Goal: Task Accomplishment & Management: Use online tool/utility

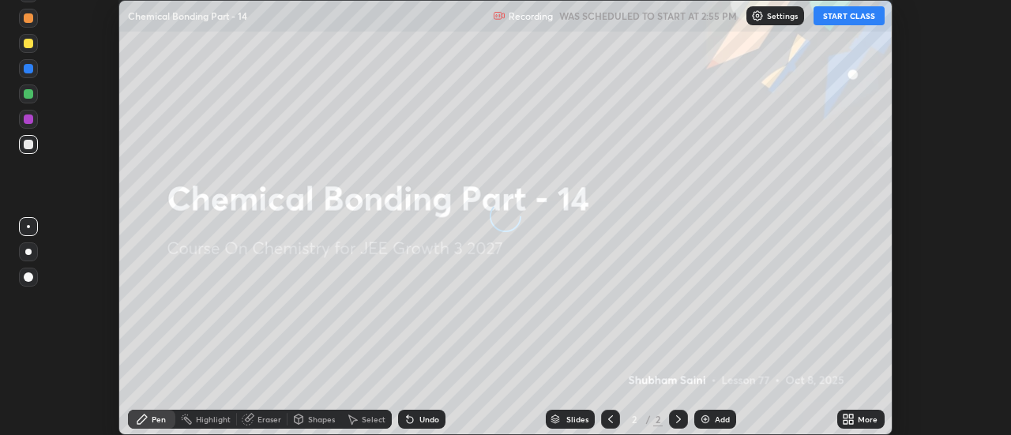
scroll to position [435, 1011]
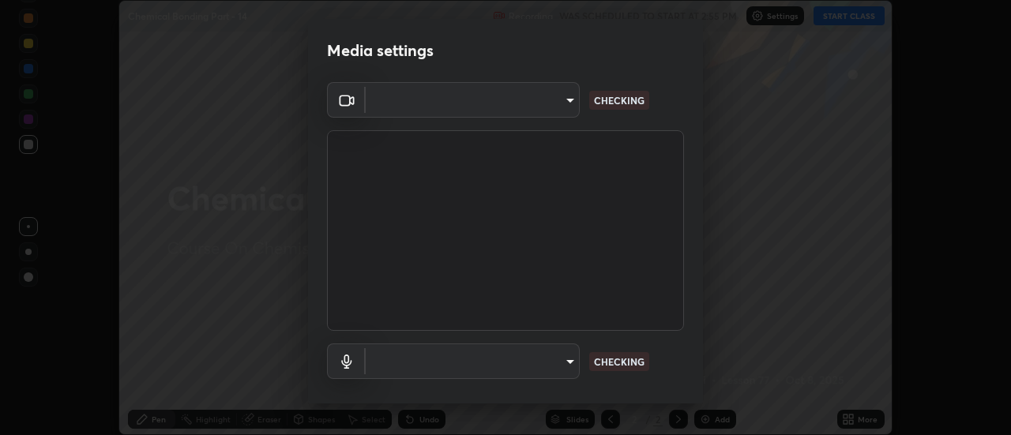
type input "6db99b6eec43879c9c37220b589585cee9a8a2a9ecad64e3b740b2de92d68dc4"
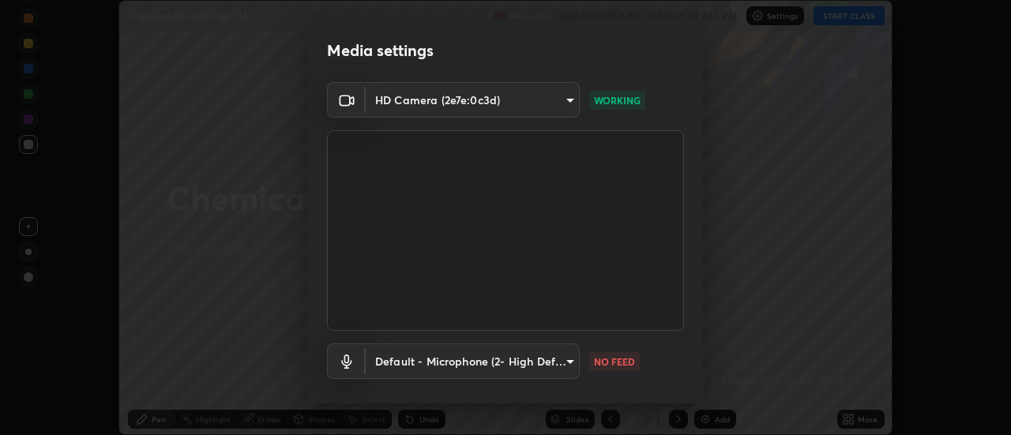
click at [561, 368] on body "Erase all Chemical Bonding Part - 14 Recording WAS SCHEDULED TO START AT 2:55 P…" at bounding box center [505, 217] width 1011 height 435
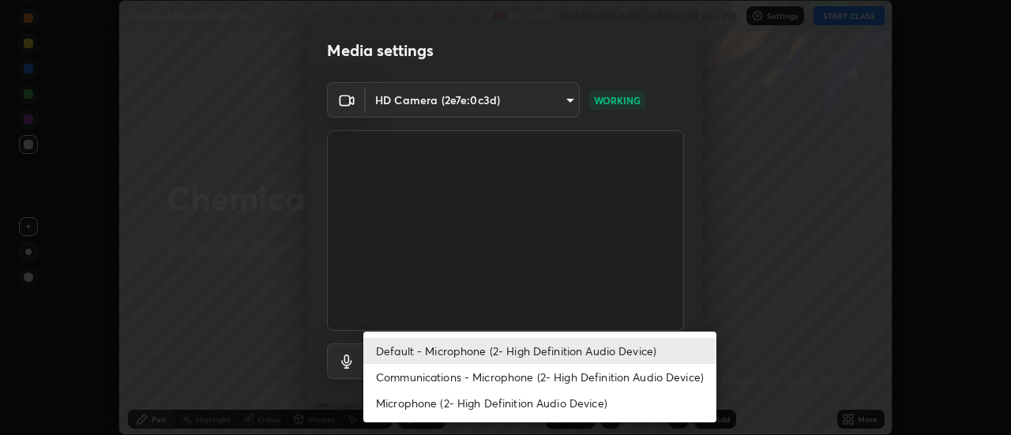
click at [500, 380] on li "Communications - Microphone (2- High Definition Audio Device)" at bounding box center [539, 377] width 353 height 26
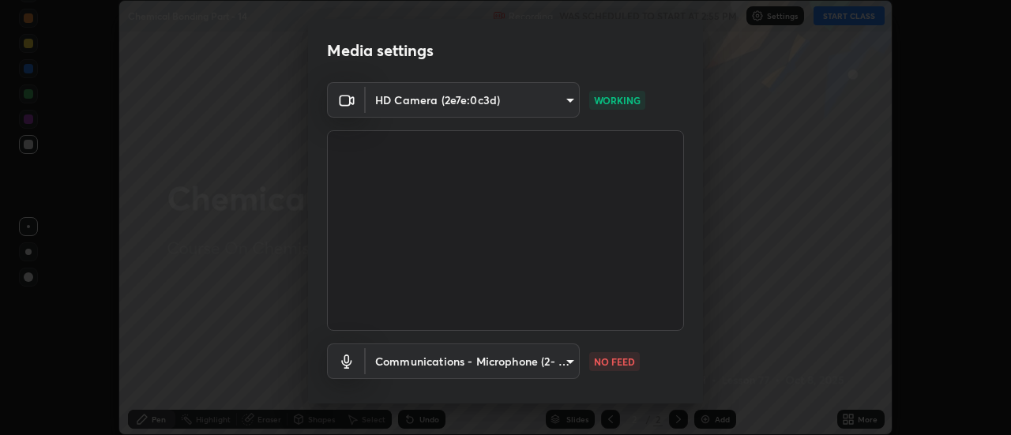
click at [482, 360] on body "Erase all Chemical Bonding Part - 14 Recording WAS SCHEDULED TO START AT 2:55 P…" at bounding box center [505, 217] width 1011 height 435
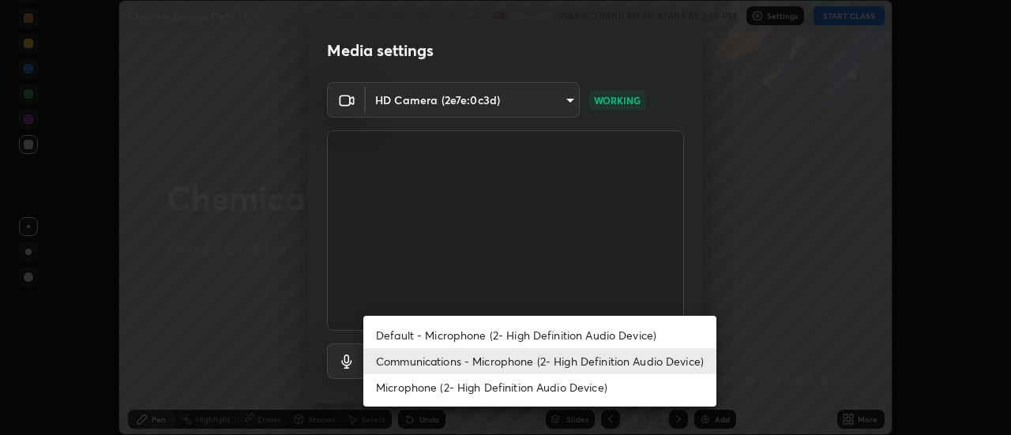
click at [471, 338] on li "Default - Microphone (2- High Definition Audio Device)" at bounding box center [539, 335] width 353 height 26
type input "default"
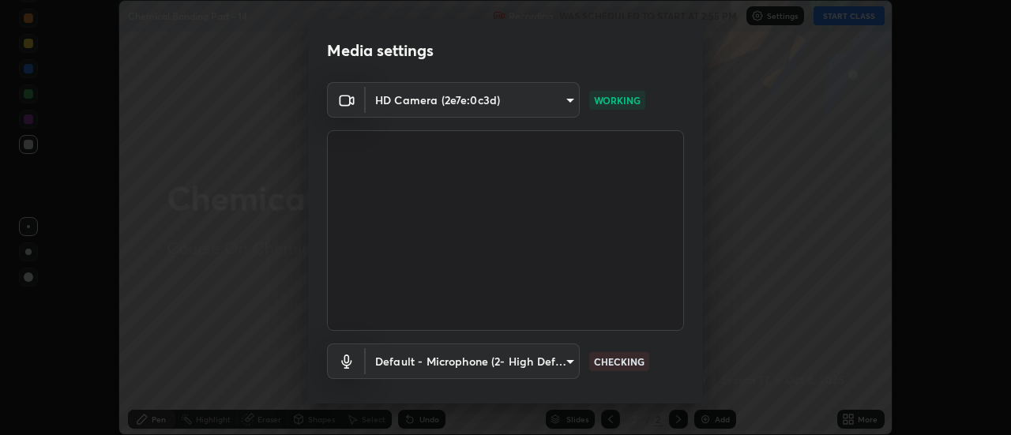
scroll to position [83, 0]
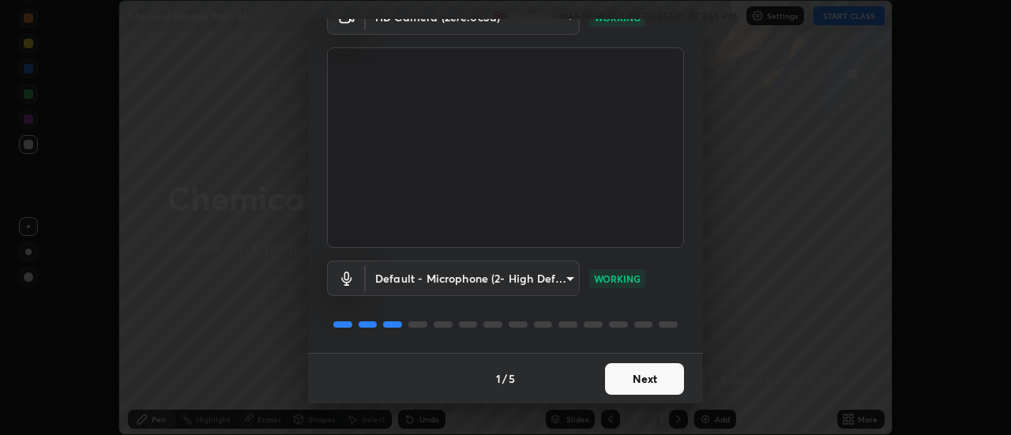
click at [644, 387] on button "Next" at bounding box center [644, 379] width 79 height 32
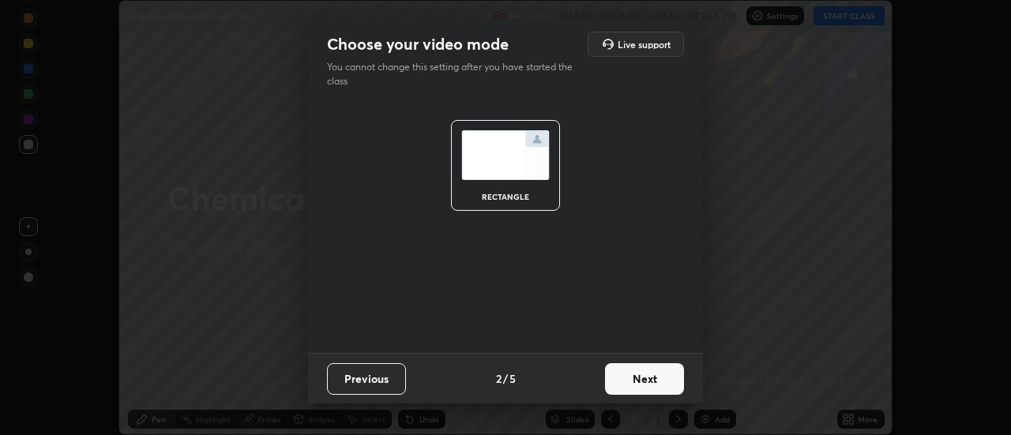
click at [650, 382] on button "Next" at bounding box center [644, 379] width 79 height 32
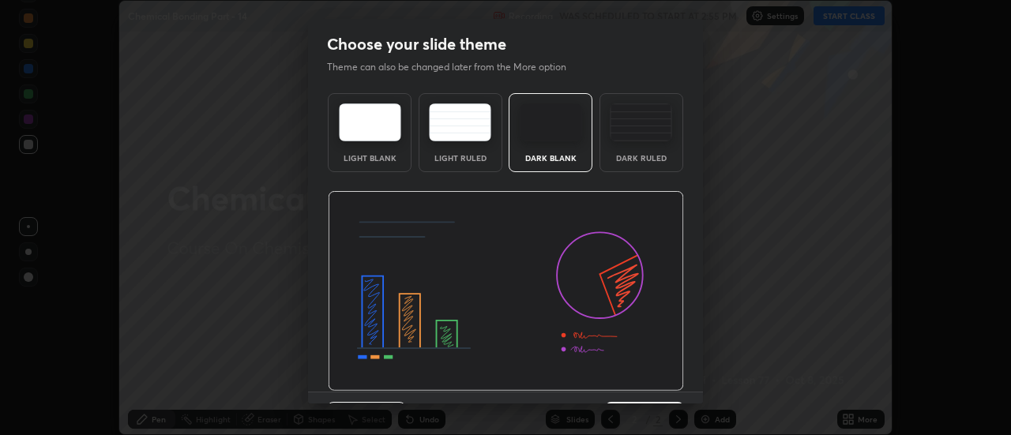
scroll to position [39, 0]
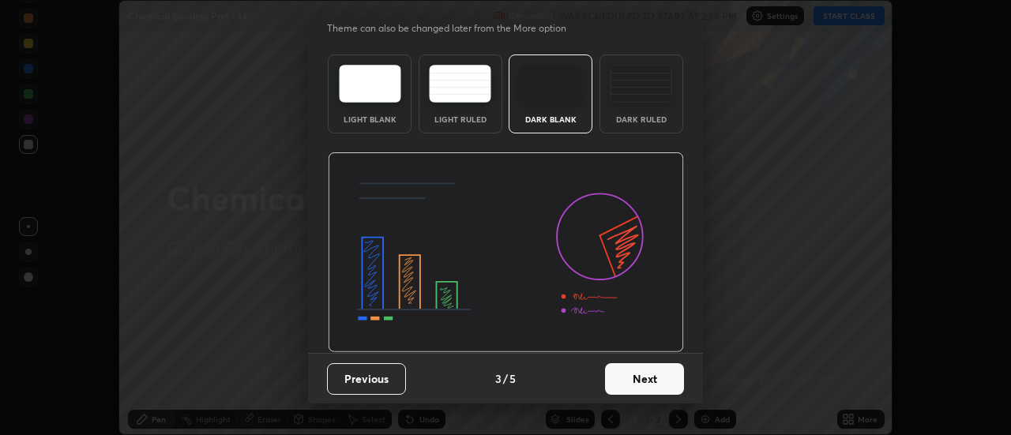
click at [655, 371] on button "Next" at bounding box center [644, 379] width 79 height 32
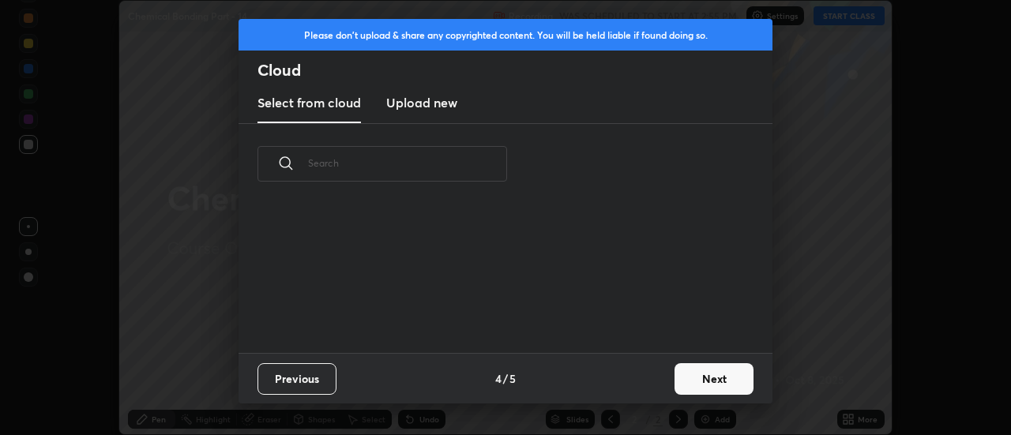
click at [663, 381] on div "Previous 4 / 5 Next" at bounding box center [505, 378] width 534 height 51
click at [677, 384] on button "Next" at bounding box center [713, 379] width 79 height 32
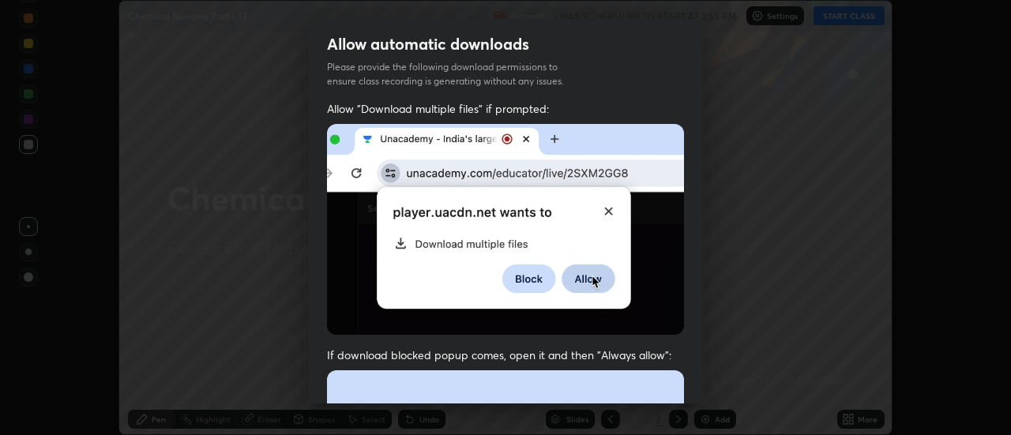
click at [679, 384] on div "Allow "Download multiple files" if prompted: If download blocked popup comes, o…" at bounding box center [505, 433] width 395 height 665
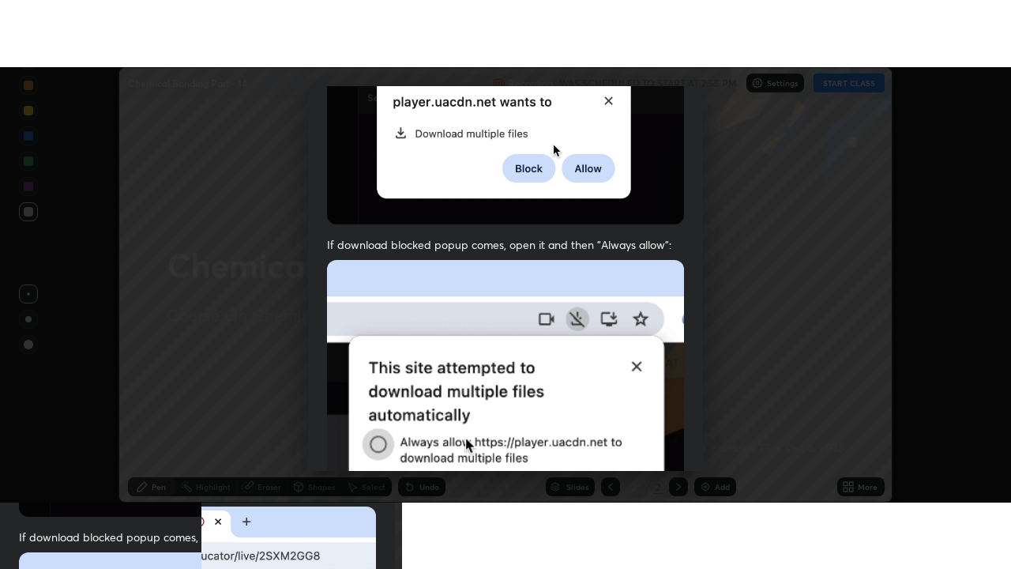
scroll to position [405, 0]
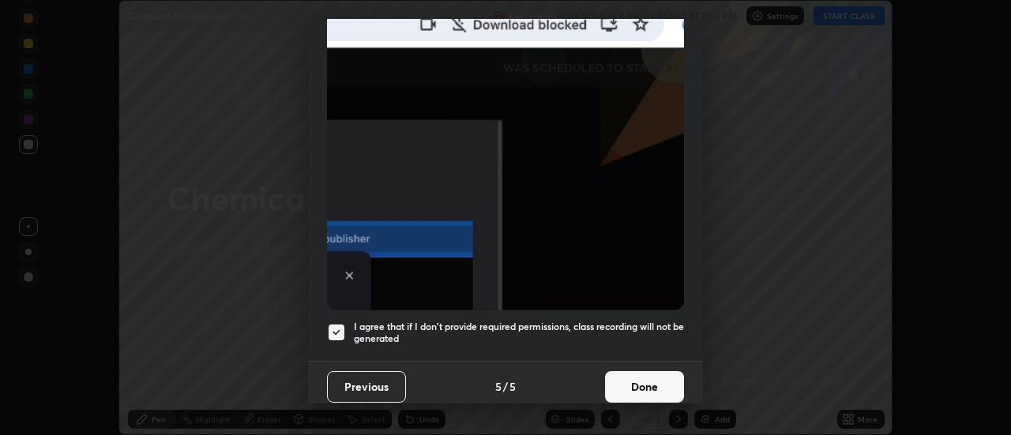
click at [646, 379] on button "Done" at bounding box center [644, 387] width 79 height 32
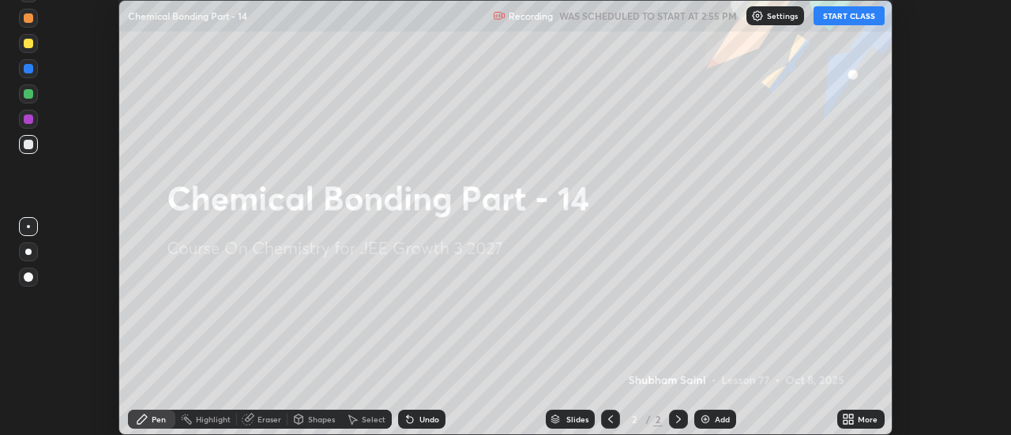
click at [861, 410] on div "More" at bounding box center [860, 419] width 47 height 19
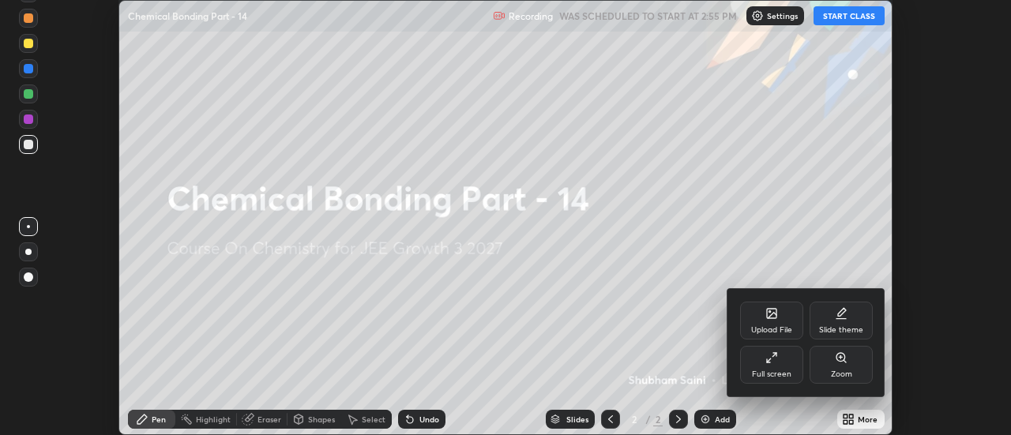
click at [783, 363] on div "Full screen" at bounding box center [771, 365] width 63 height 38
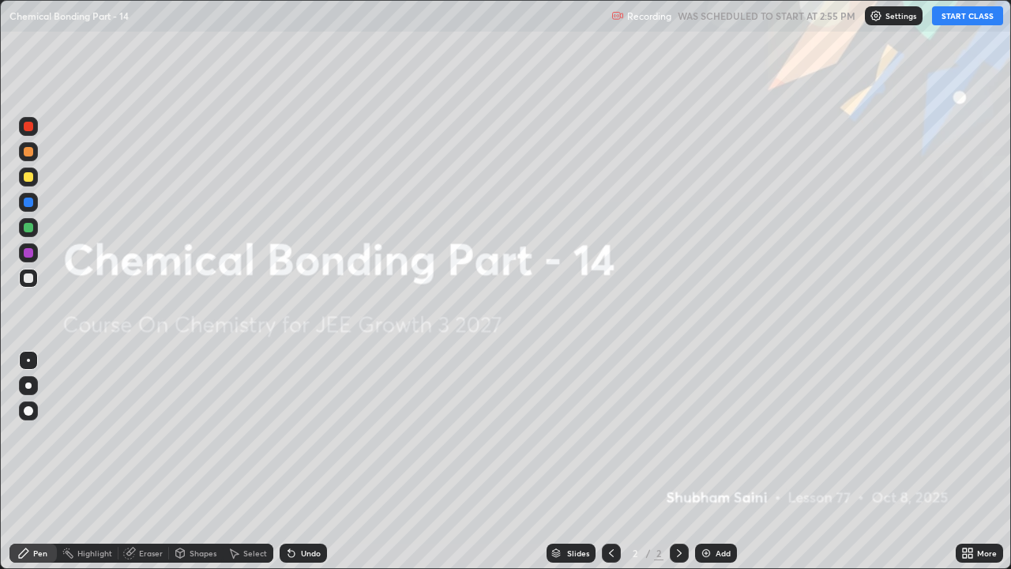
scroll to position [569, 1011]
click at [958, 18] on button "START CLASS" at bounding box center [967, 15] width 71 height 19
click at [726, 434] on div "Add" at bounding box center [716, 552] width 42 height 19
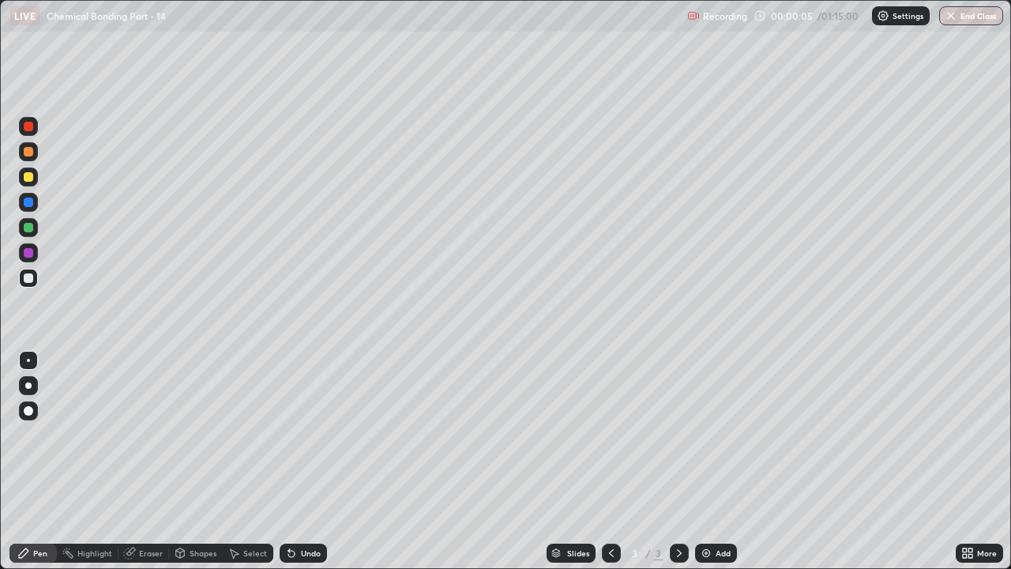
click at [29, 387] on div at bounding box center [28, 385] width 6 height 6
click at [26, 175] on div at bounding box center [28, 176] width 9 height 9
click at [306, 434] on div "Undo" at bounding box center [303, 552] width 47 height 19
click at [308, 434] on div "Undo" at bounding box center [311, 553] width 20 height 8
click at [311, 434] on div "Undo" at bounding box center [303, 552] width 47 height 19
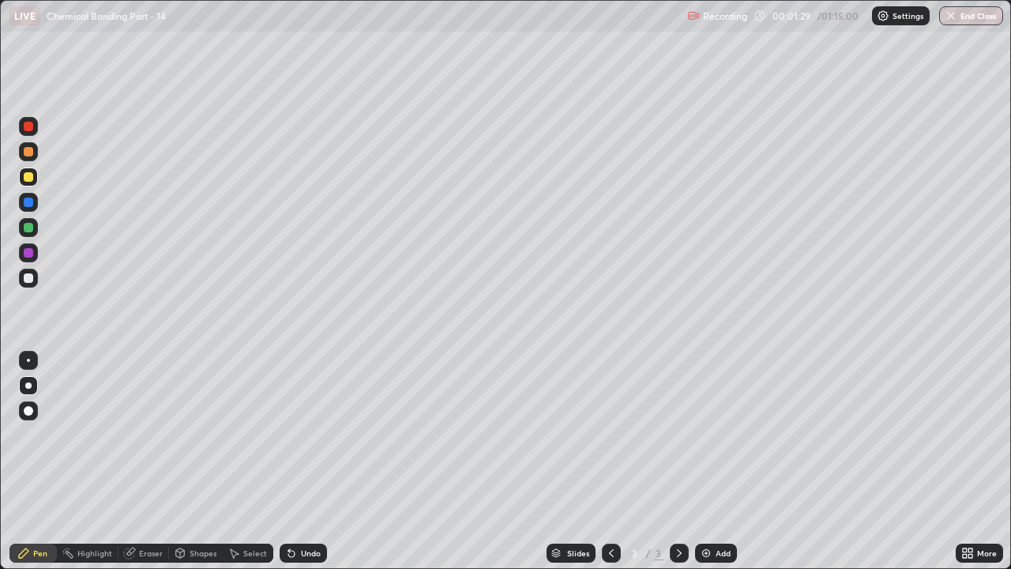
click at [310, 434] on div "Undo" at bounding box center [311, 553] width 20 height 8
click at [303, 434] on div "Undo" at bounding box center [303, 552] width 47 height 19
click at [302, 434] on div "Undo" at bounding box center [303, 552] width 47 height 19
click at [308, 434] on div "Undo" at bounding box center [311, 553] width 20 height 8
click at [711, 434] on img at bounding box center [706, 552] width 13 height 13
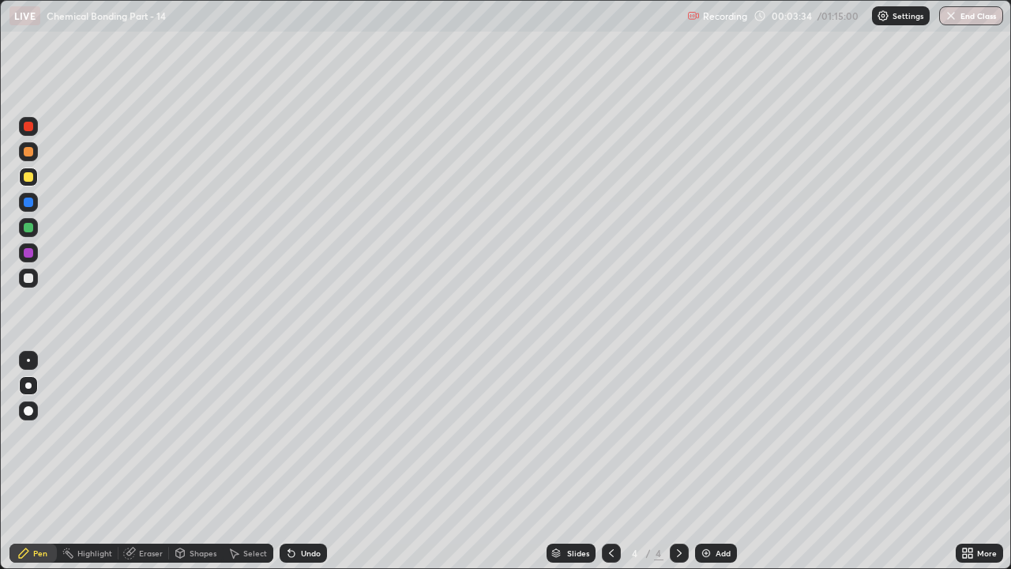
click at [196, 434] on div "Shapes" at bounding box center [203, 553] width 27 height 8
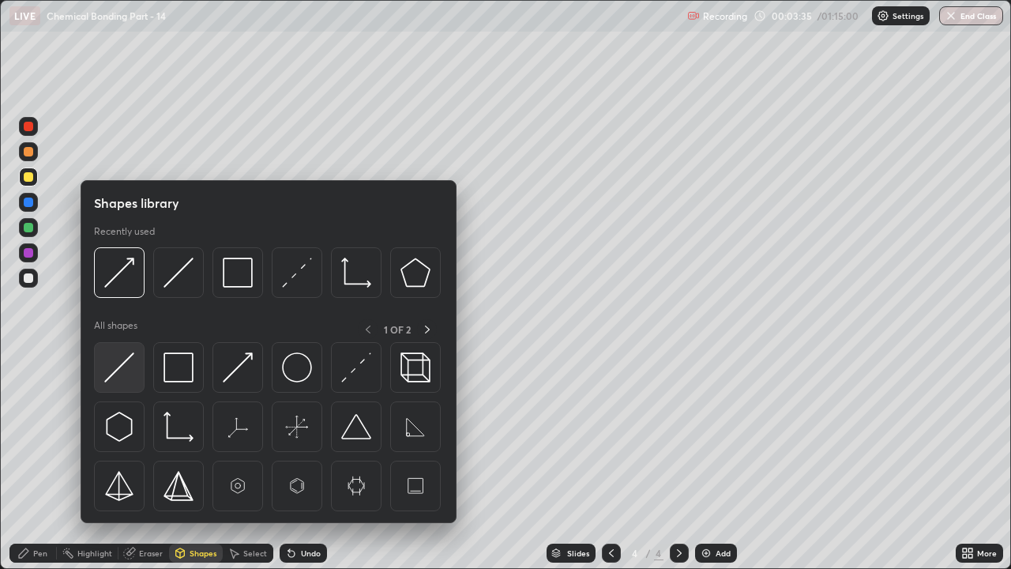
click at [121, 370] on img at bounding box center [119, 367] width 30 height 30
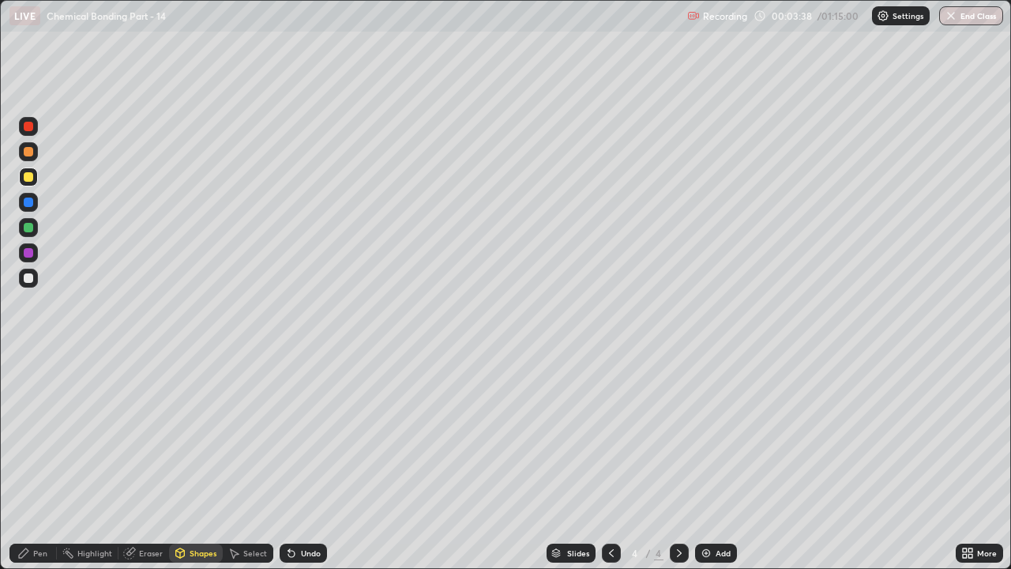
click at [34, 434] on div "Pen" at bounding box center [40, 553] width 14 height 8
click at [32, 282] on div at bounding box center [28, 277] width 9 height 9
click at [311, 434] on div "Undo" at bounding box center [311, 553] width 20 height 8
click at [292, 434] on icon at bounding box center [291, 552] width 13 height 13
click at [297, 434] on div "Undo" at bounding box center [303, 552] width 47 height 19
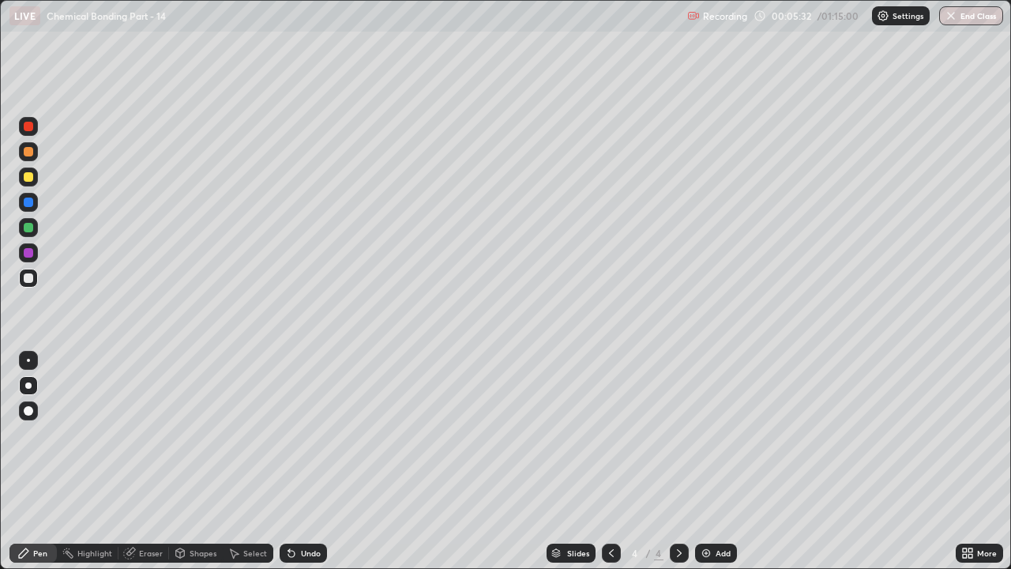
click at [27, 230] on div at bounding box center [28, 227] width 9 height 9
click at [312, 434] on div "Undo" at bounding box center [303, 552] width 47 height 19
click at [305, 434] on div "Undo" at bounding box center [311, 553] width 20 height 8
click at [309, 434] on div "Undo" at bounding box center [311, 553] width 20 height 8
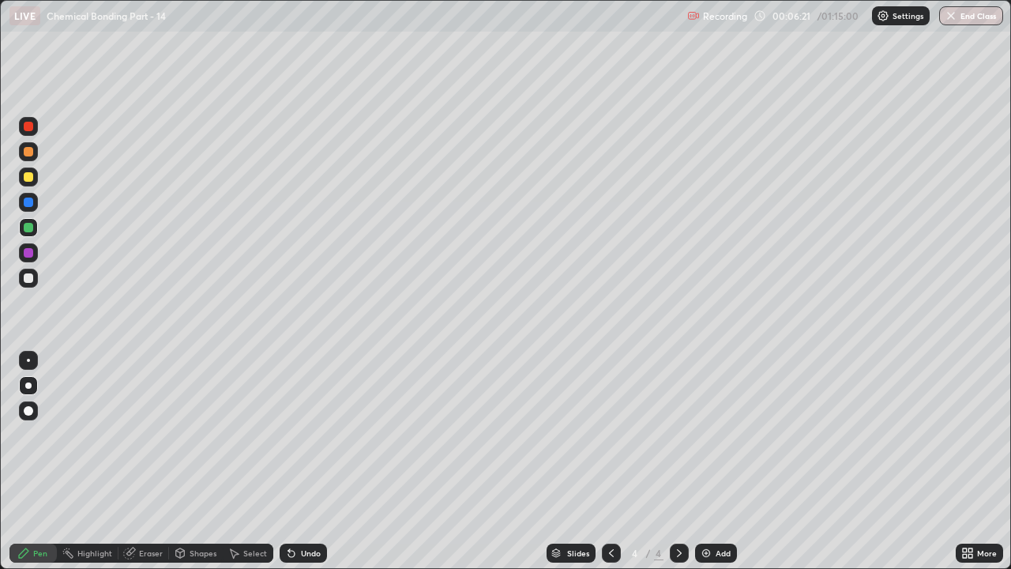
click at [314, 434] on div "Undo" at bounding box center [303, 552] width 47 height 19
click at [322, 434] on div "Undo" at bounding box center [303, 552] width 47 height 19
click at [324, 434] on div "Undo" at bounding box center [303, 552] width 47 height 19
click at [139, 434] on div "Eraser" at bounding box center [151, 553] width 24 height 8
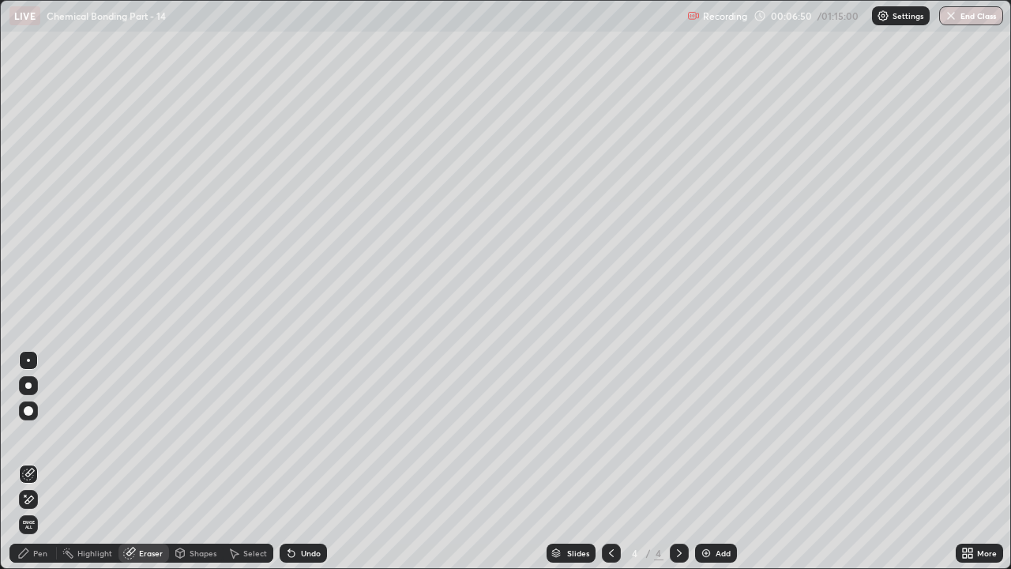
click at [24, 434] on icon at bounding box center [25, 495] width 2 height 2
click at [36, 434] on div "Pen" at bounding box center [32, 552] width 47 height 19
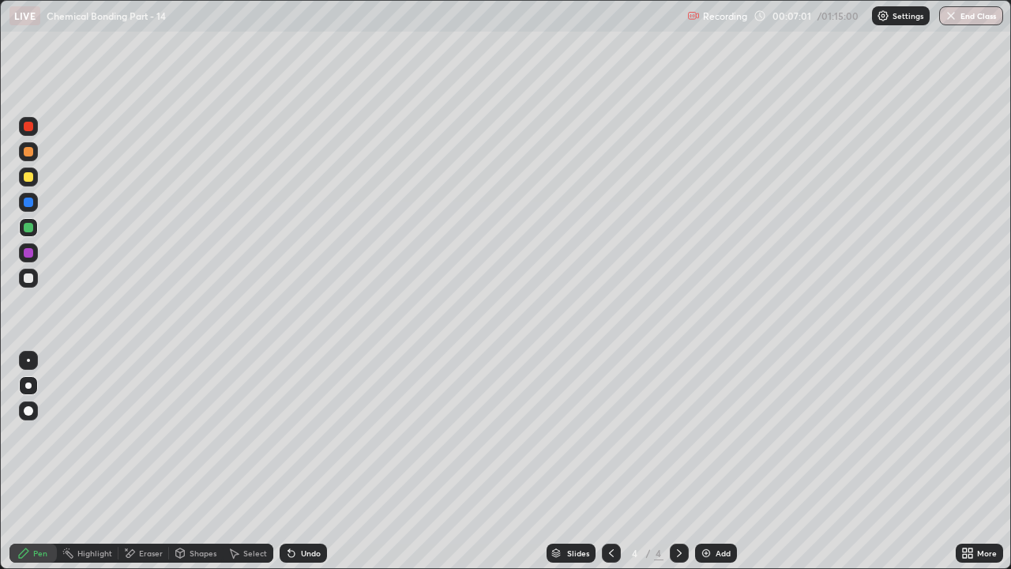
click at [310, 434] on div "Undo" at bounding box center [311, 553] width 20 height 8
click at [311, 434] on div "Undo" at bounding box center [311, 553] width 20 height 8
click at [313, 434] on div "Undo" at bounding box center [303, 552] width 47 height 19
click at [314, 434] on div "Undo" at bounding box center [303, 552] width 47 height 19
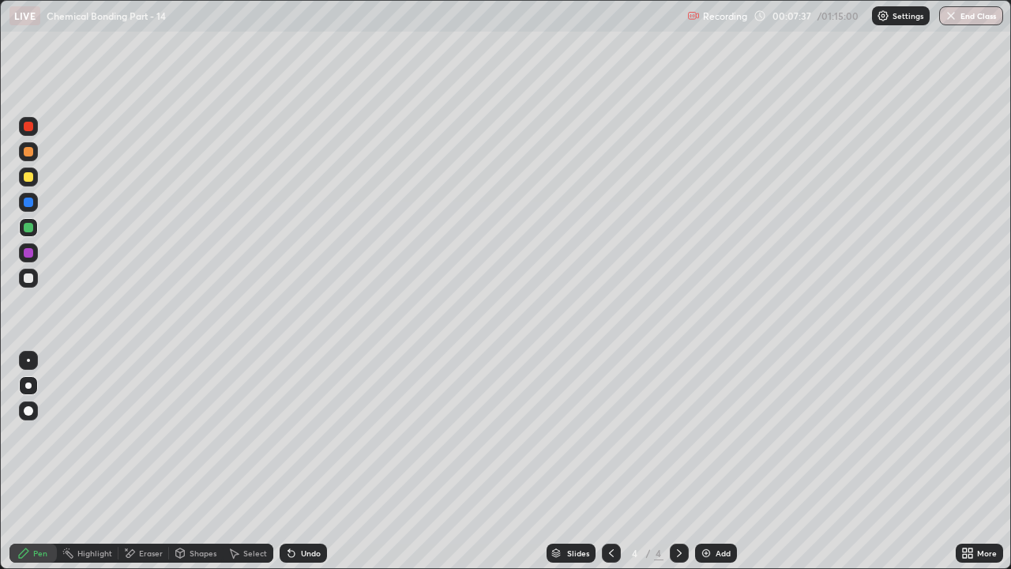
click at [317, 434] on div "Undo" at bounding box center [311, 553] width 20 height 8
click at [316, 434] on div "Undo" at bounding box center [311, 553] width 20 height 8
click at [313, 434] on div "Undo" at bounding box center [311, 553] width 20 height 8
click at [318, 434] on div "Undo" at bounding box center [311, 553] width 20 height 8
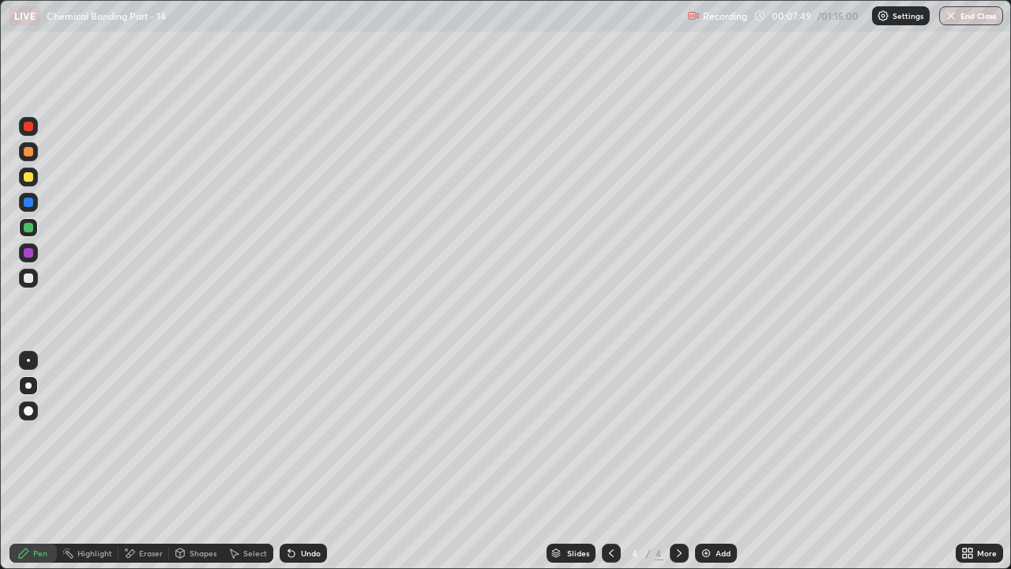
click at [309, 434] on div "Undo" at bounding box center [311, 553] width 20 height 8
click at [725, 434] on div "Add" at bounding box center [716, 552] width 42 height 19
click at [308, 434] on div "Undo" at bounding box center [311, 553] width 20 height 8
click at [313, 434] on div "Undo" at bounding box center [303, 552] width 47 height 19
click at [308, 434] on div "Undo" at bounding box center [303, 552] width 47 height 19
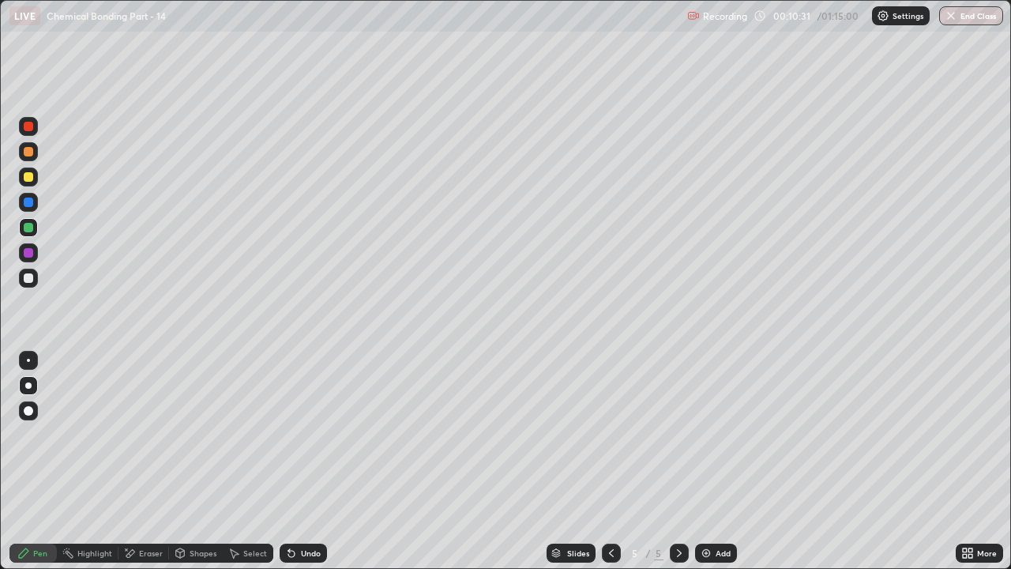
click at [321, 434] on div "Undo" at bounding box center [303, 552] width 47 height 19
click at [322, 434] on div "Undo" at bounding box center [303, 552] width 47 height 19
click at [317, 434] on div "Undo" at bounding box center [311, 553] width 20 height 8
click at [321, 434] on div "Undo" at bounding box center [303, 552] width 47 height 19
click at [320, 434] on div "Undo" at bounding box center [303, 552] width 47 height 19
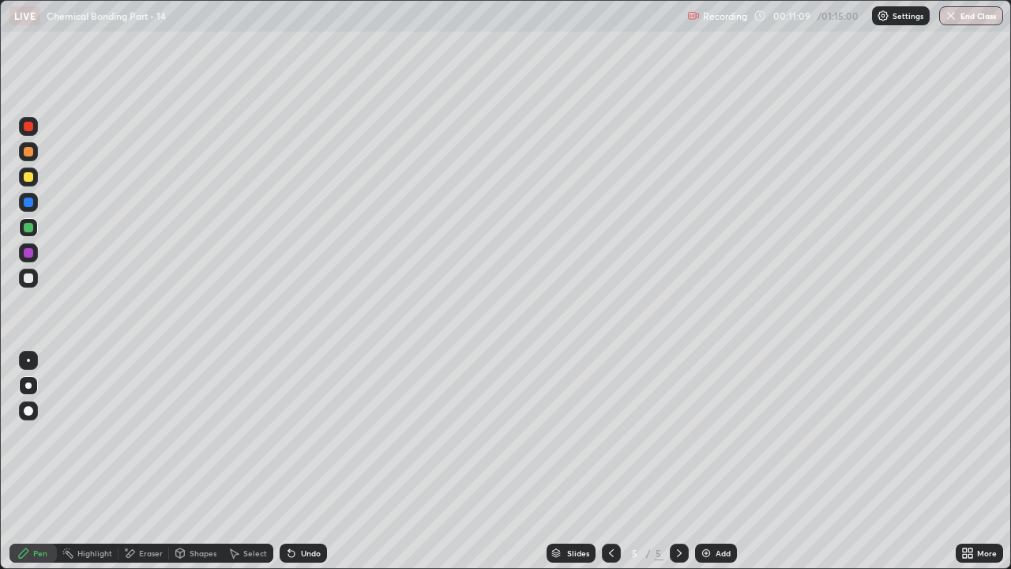
click at [320, 434] on div "Undo" at bounding box center [303, 552] width 47 height 19
click at [321, 434] on div "Undo" at bounding box center [303, 552] width 47 height 19
click at [302, 434] on div "Undo" at bounding box center [303, 552] width 47 height 19
click at [309, 434] on div "Undo" at bounding box center [311, 553] width 20 height 8
click at [25, 126] on div at bounding box center [28, 126] width 9 height 9
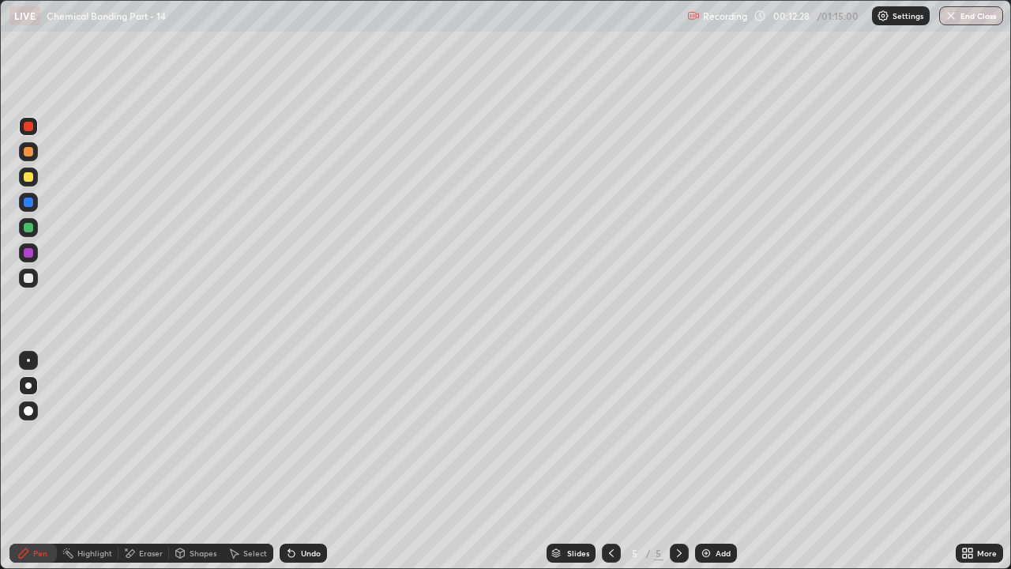
click at [610, 434] on icon at bounding box center [611, 552] width 13 height 13
click at [674, 434] on icon at bounding box center [679, 552] width 13 height 13
click at [317, 434] on div "Undo" at bounding box center [311, 553] width 20 height 8
click at [141, 434] on div "Eraser" at bounding box center [143, 552] width 51 height 19
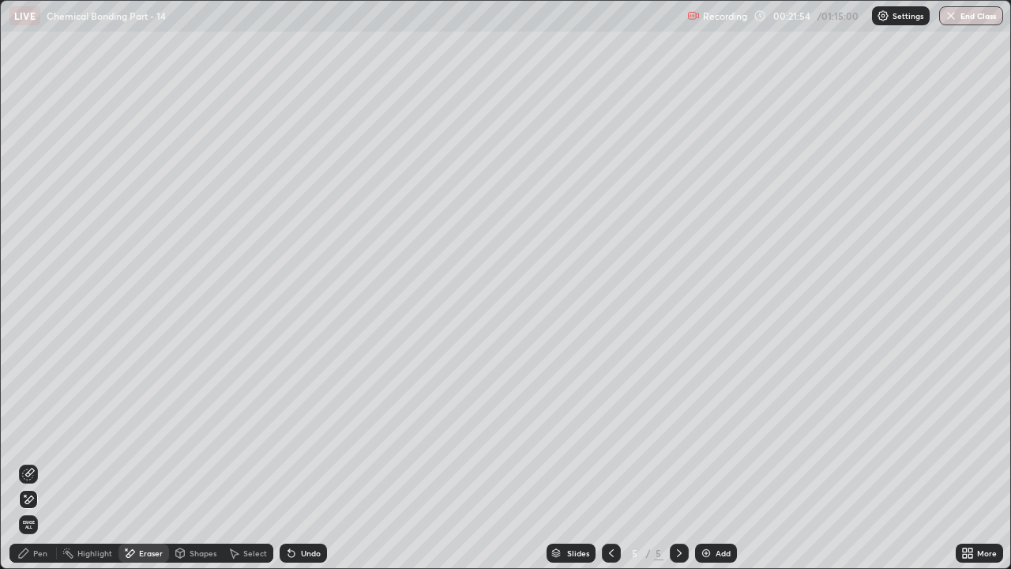
click at [33, 434] on div "Pen" at bounding box center [32, 552] width 47 height 19
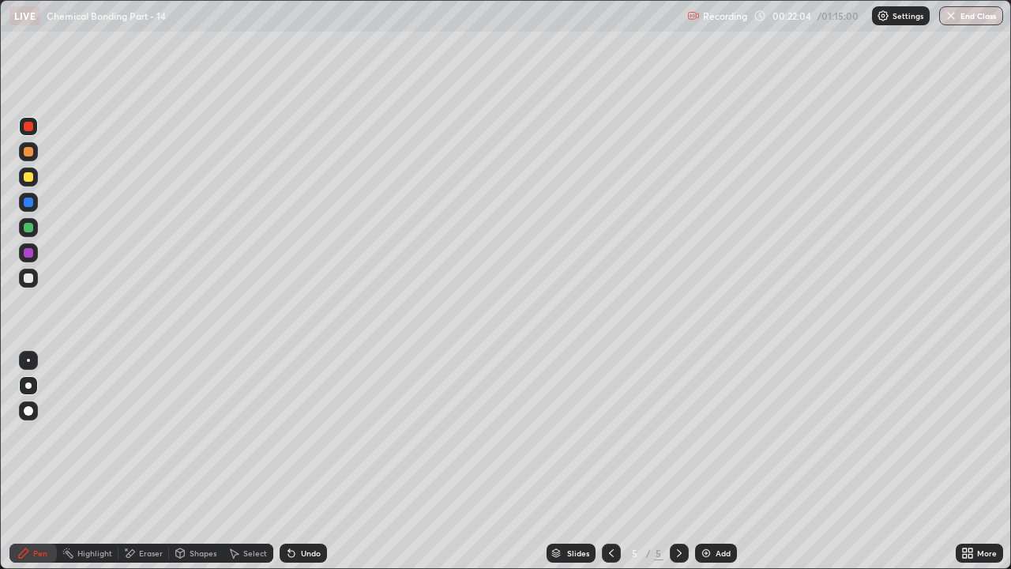
click at [609, 434] on icon at bounding box center [611, 553] width 5 height 8
click at [677, 434] on icon at bounding box center [679, 552] width 13 height 13
click at [314, 434] on div "Undo" at bounding box center [311, 553] width 20 height 8
click at [317, 434] on div "Undo" at bounding box center [311, 553] width 20 height 8
click at [310, 434] on div "Undo" at bounding box center [311, 553] width 20 height 8
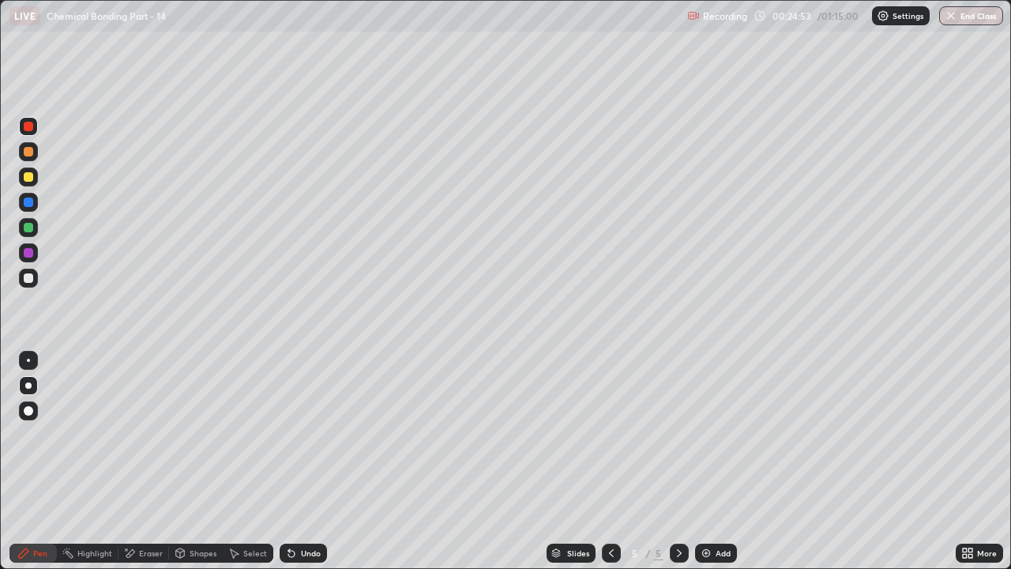
click at [610, 434] on icon at bounding box center [611, 553] width 5 height 8
click at [293, 434] on div "Undo" at bounding box center [303, 552] width 47 height 19
click at [302, 434] on div "Undo" at bounding box center [311, 553] width 20 height 8
click at [304, 434] on div "Undo" at bounding box center [311, 553] width 20 height 8
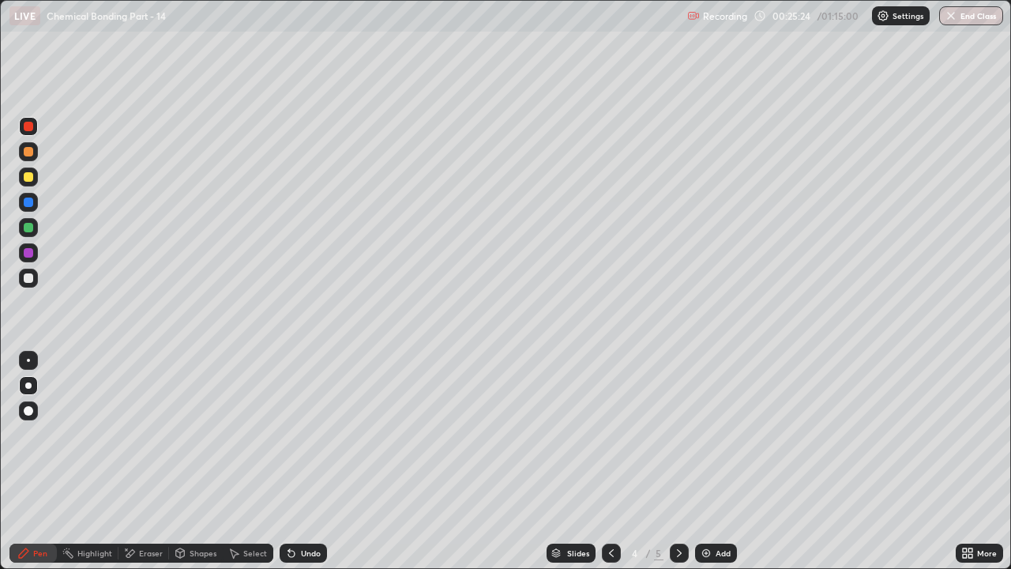
click at [305, 434] on div "Undo" at bounding box center [311, 553] width 20 height 8
click at [311, 434] on div "Undo" at bounding box center [303, 552] width 47 height 19
click at [310, 434] on div "Undo" at bounding box center [311, 553] width 20 height 8
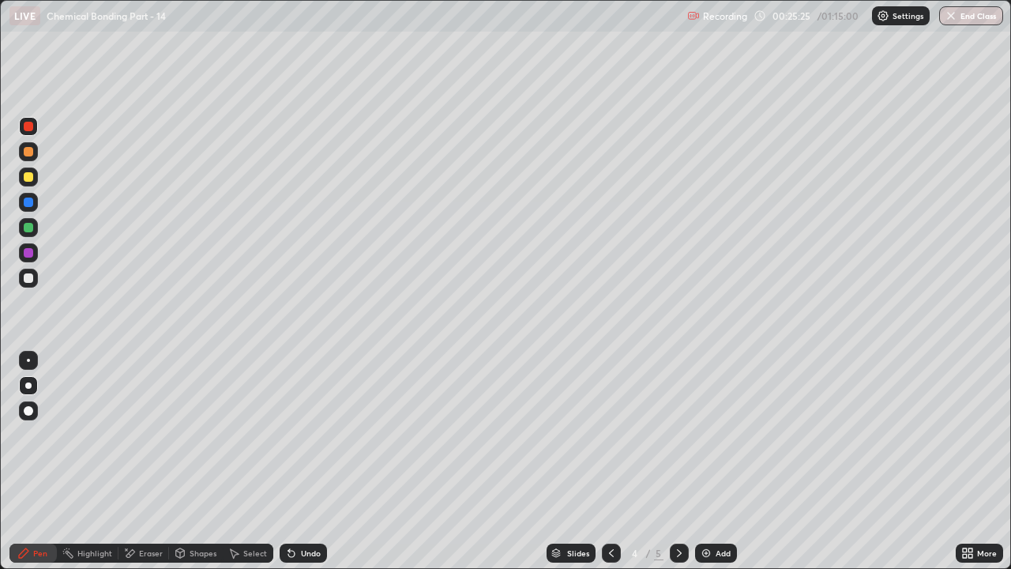
click at [313, 434] on div "Undo" at bounding box center [311, 553] width 20 height 8
click at [317, 434] on div "Undo" at bounding box center [311, 553] width 20 height 8
click at [322, 434] on div "Undo" at bounding box center [303, 552] width 47 height 19
click at [308, 434] on div "Undo" at bounding box center [303, 552] width 47 height 19
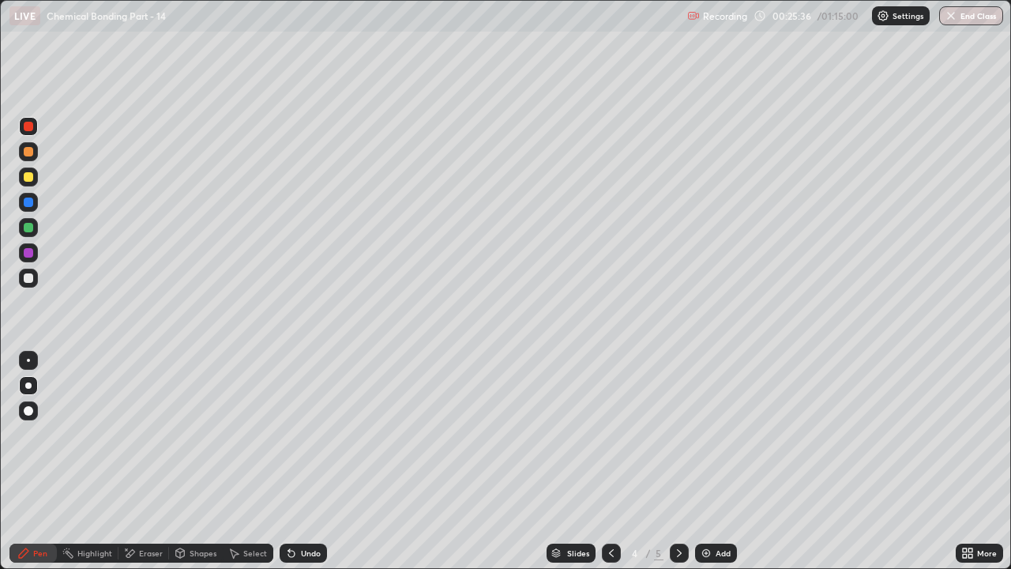
click at [315, 434] on div "Undo" at bounding box center [311, 553] width 20 height 8
click at [143, 434] on div "Eraser" at bounding box center [151, 553] width 24 height 8
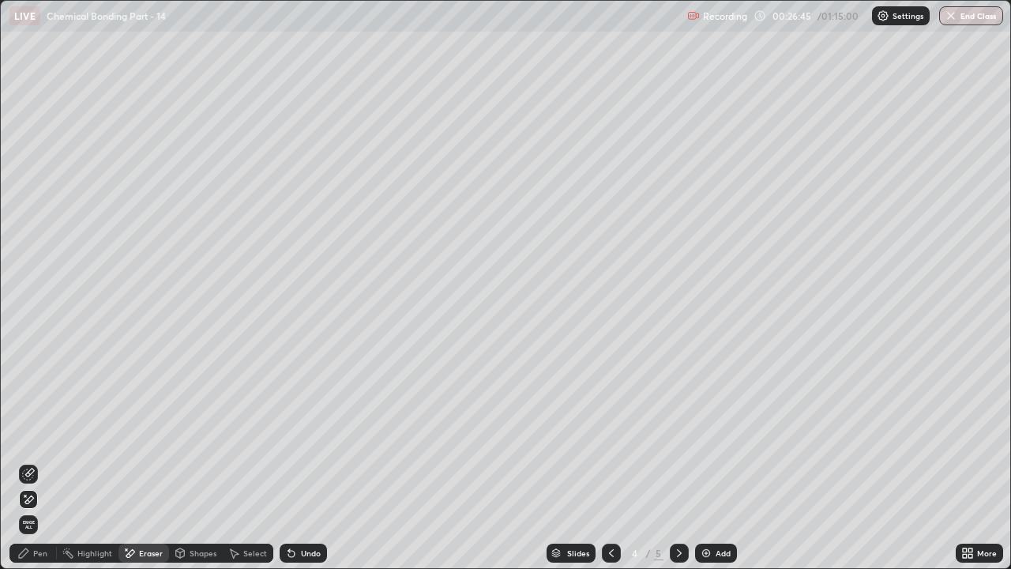
click at [34, 434] on div "Pen" at bounding box center [40, 553] width 14 height 8
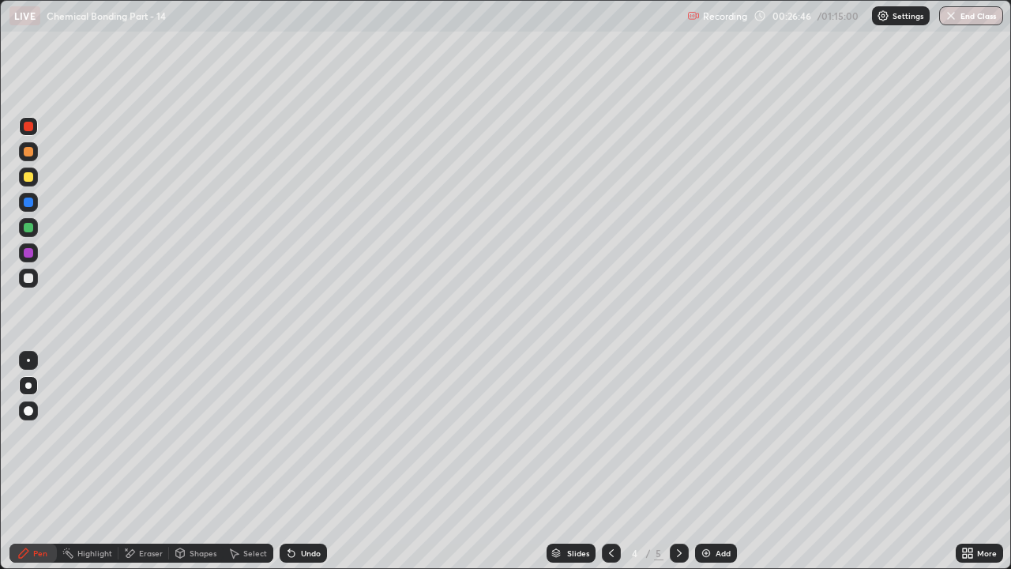
click at [36, 282] on div at bounding box center [28, 277] width 19 height 19
click at [29, 278] on div at bounding box center [28, 277] width 9 height 9
click at [313, 434] on div "Undo" at bounding box center [311, 553] width 20 height 8
click at [306, 434] on div "Undo" at bounding box center [311, 553] width 20 height 8
click at [26, 145] on div at bounding box center [28, 151] width 19 height 19
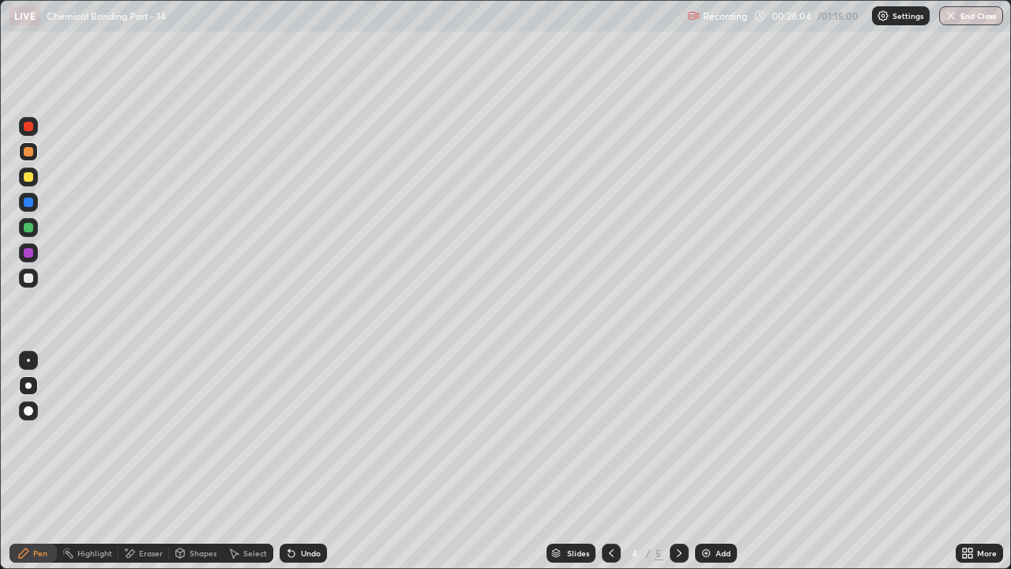
click at [305, 434] on div "Undo" at bounding box center [311, 553] width 20 height 8
click at [302, 434] on div "Undo" at bounding box center [311, 553] width 20 height 8
click at [306, 434] on div "Undo" at bounding box center [311, 553] width 20 height 8
click at [311, 434] on div "Undo" at bounding box center [311, 553] width 20 height 8
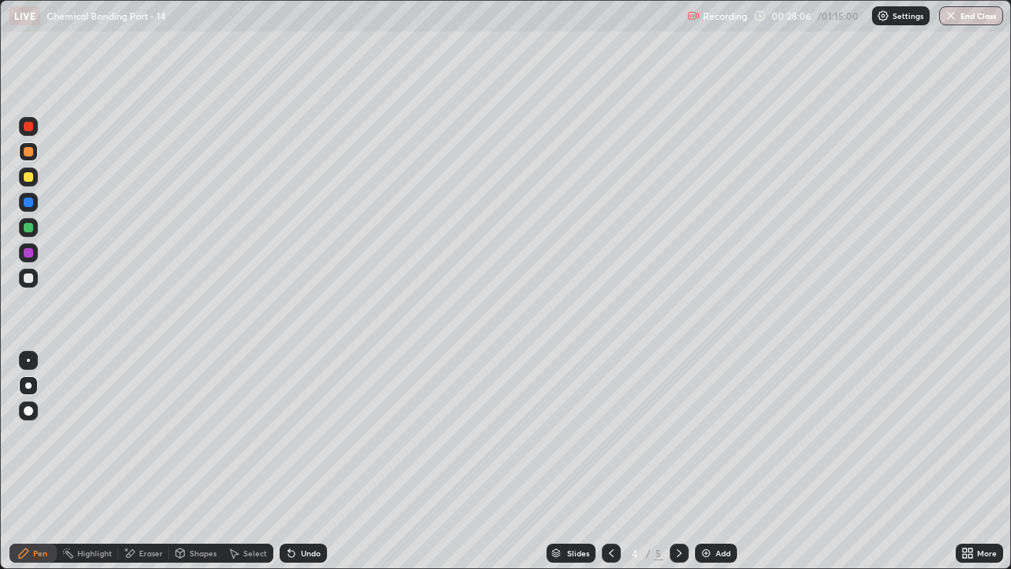
click at [310, 434] on div "Undo" at bounding box center [311, 553] width 20 height 8
click at [322, 434] on div "Undo" at bounding box center [303, 552] width 47 height 19
click at [321, 434] on div "Undo" at bounding box center [303, 552] width 47 height 19
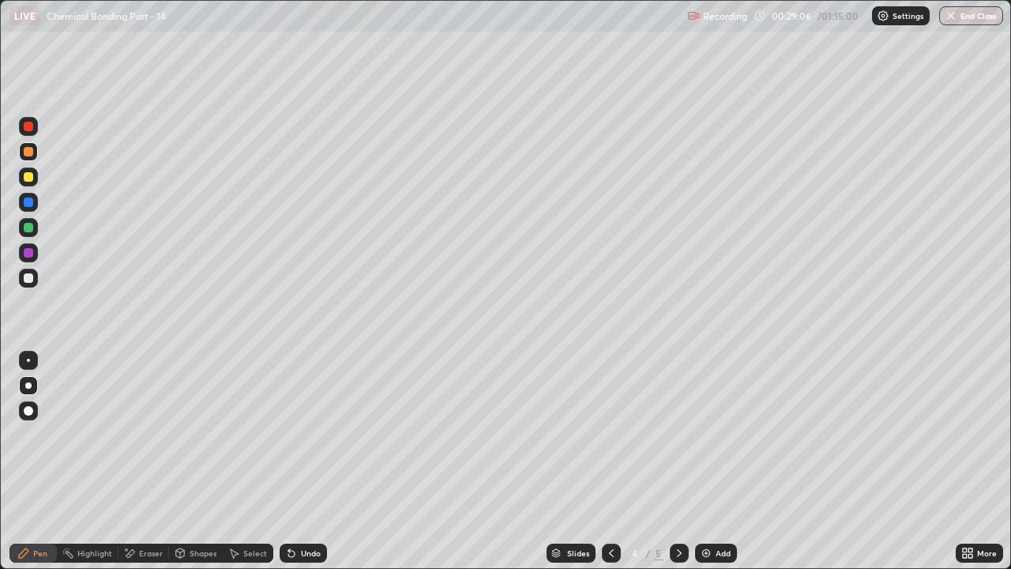
click at [679, 434] on icon at bounding box center [679, 552] width 13 height 13
click at [141, 434] on div "Eraser" at bounding box center [151, 553] width 24 height 8
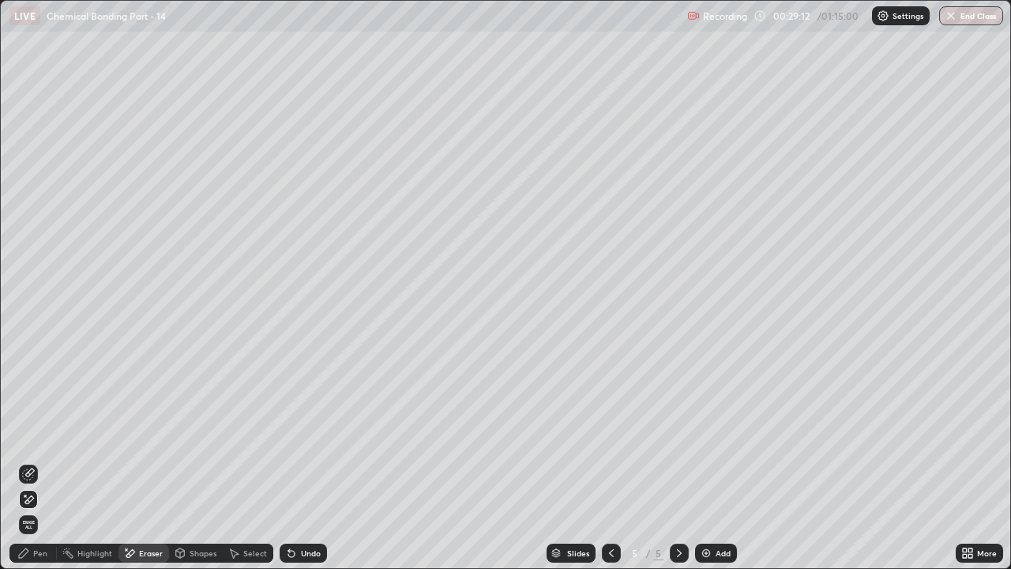
click at [36, 434] on div "Pen" at bounding box center [40, 553] width 14 height 8
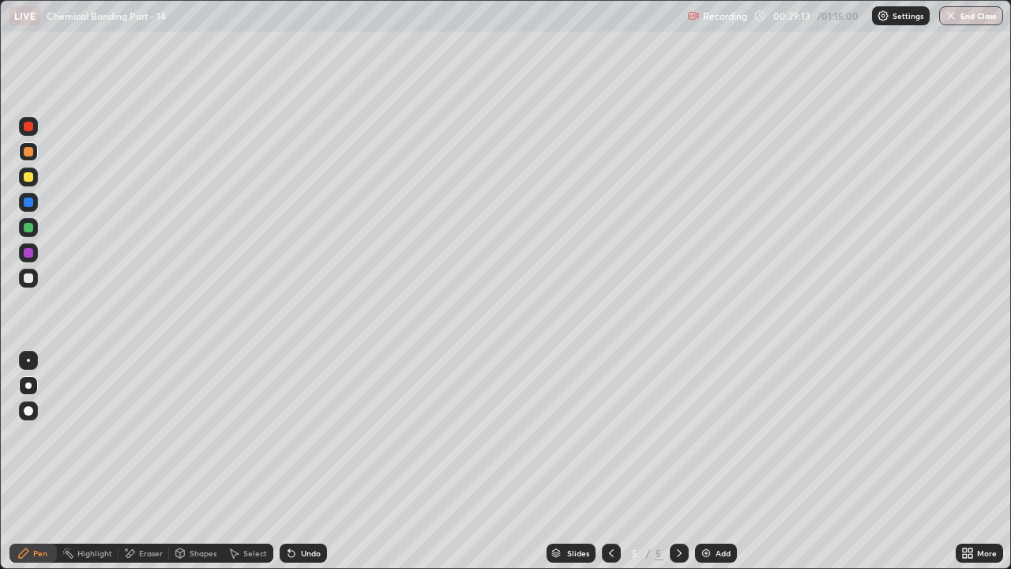
click at [28, 281] on div at bounding box center [28, 277] width 9 height 9
click at [32, 226] on div at bounding box center [28, 227] width 9 height 9
click at [30, 277] on div at bounding box center [28, 277] width 9 height 9
click at [310, 434] on div "Undo" at bounding box center [303, 552] width 47 height 19
click at [305, 434] on div "Undo" at bounding box center [311, 553] width 20 height 8
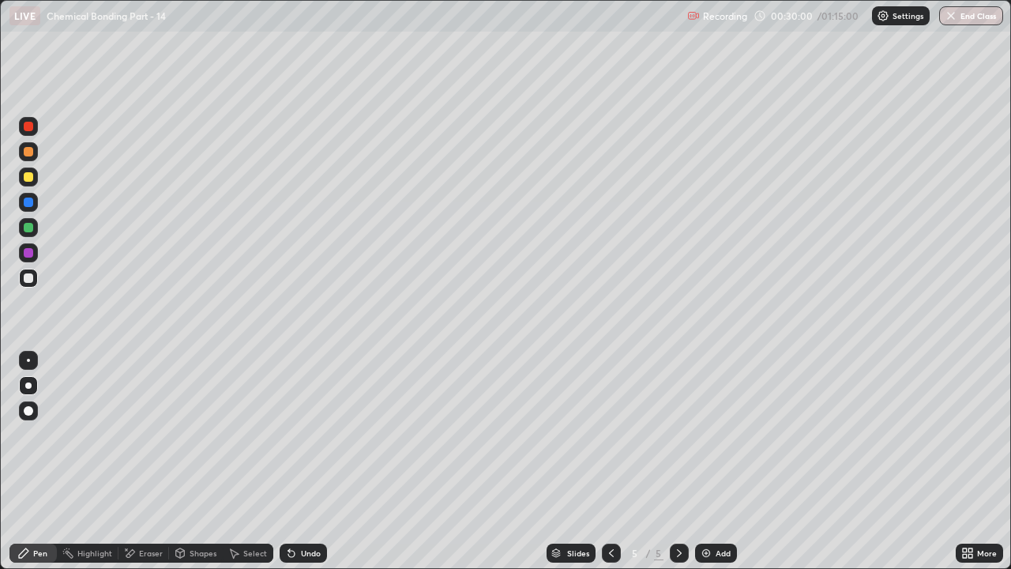
click at [308, 434] on div "Undo" at bounding box center [311, 553] width 20 height 8
click at [28, 226] on div at bounding box center [28, 227] width 9 height 9
click at [141, 434] on div "Eraser" at bounding box center [151, 553] width 24 height 8
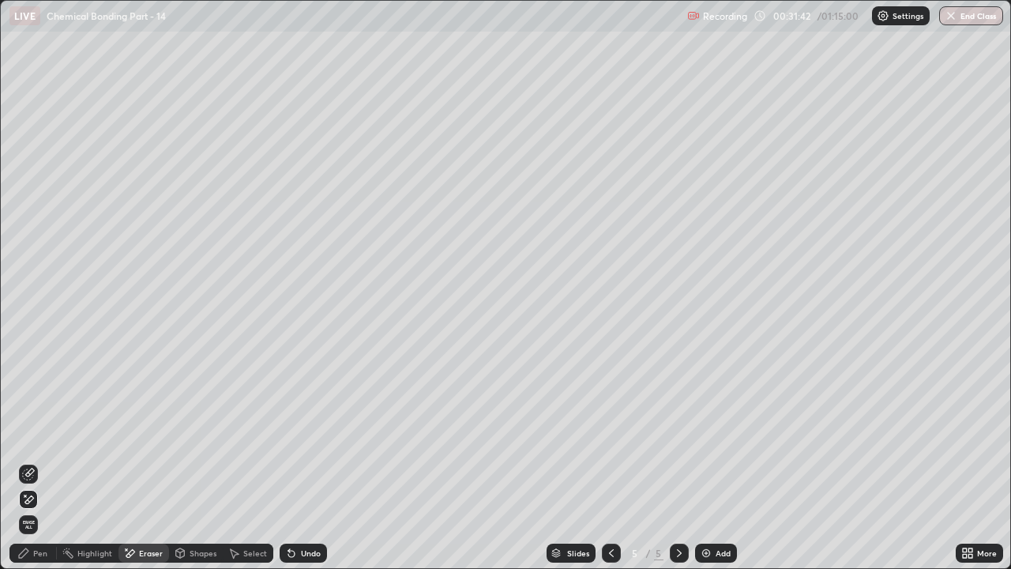
click at [35, 434] on div "Pen" at bounding box center [40, 553] width 14 height 8
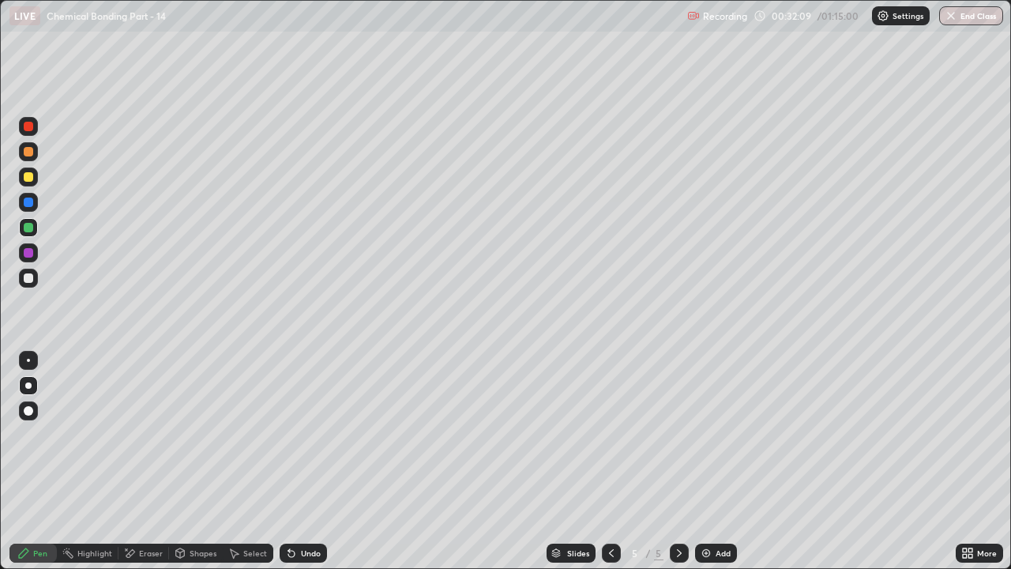
click at [716, 434] on div "Add" at bounding box center [722, 553] width 15 height 8
click at [28, 148] on div at bounding box center [28, 151] width 9 height 9
click at [301, 434] on div "Undo" at bounding box center [311, 553] width 20 height 8
click at [196, 434] on div "Shapes" at bounding box center [203, 553] width 27 height 8
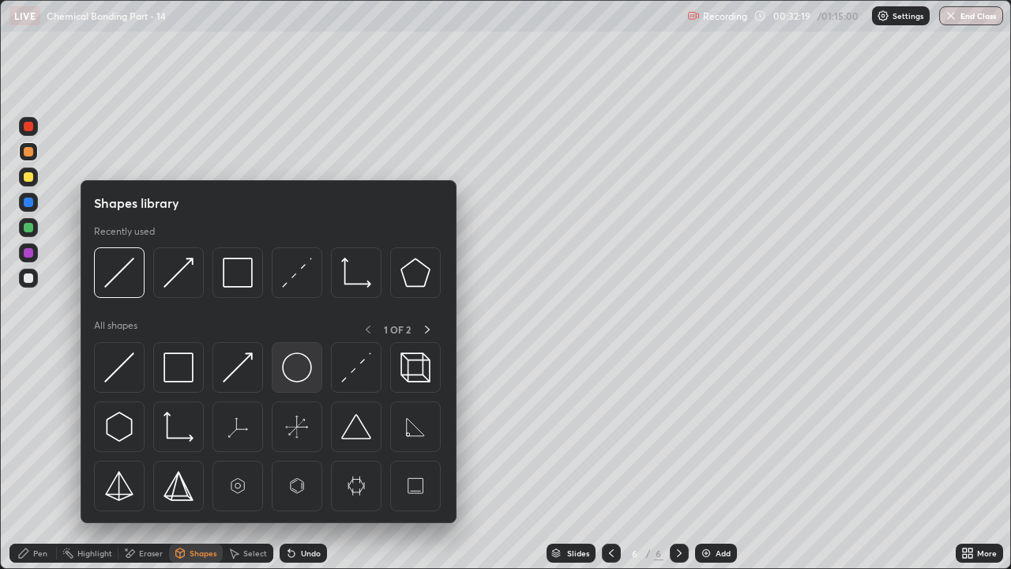
click at [294, 370] on img at bounding box center [297, 367] width 30 height 30
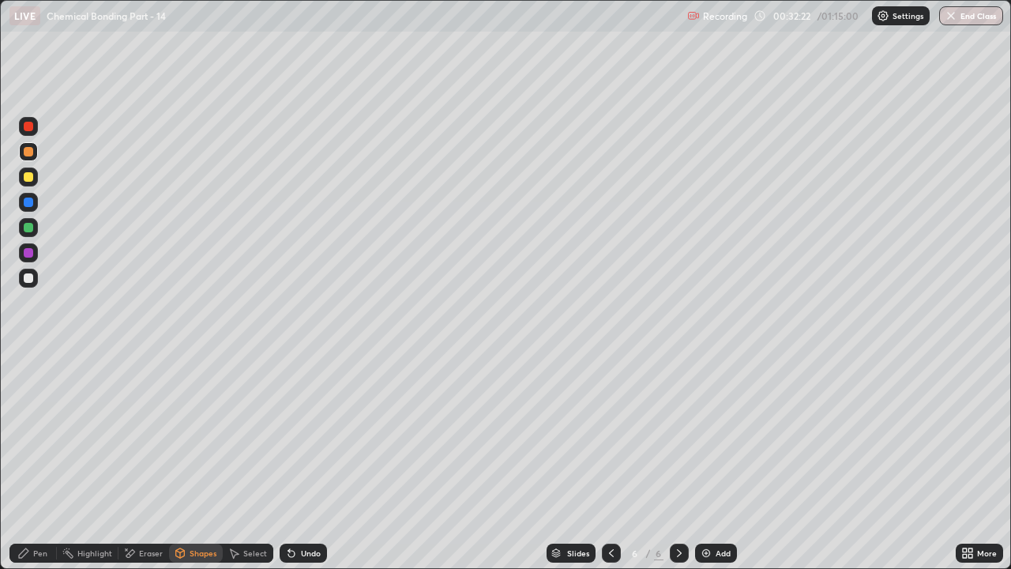
click at [310, 434] on div "Undo" at bounding box center [311, 553] width 20 height 8
click at [37, 434] on div "Pen" at bounding box center [40, 553] width 14 height 8
click at [308, 434] on div "Undo" at bounding box center [311, 553] width 20 height 8
click at [313, 434] on div "Undo" at bounding box center [311, 553] width 20 height 8
click at [308, 434] on div "Undo" at bounding box center [311, 553] width 20 height 8
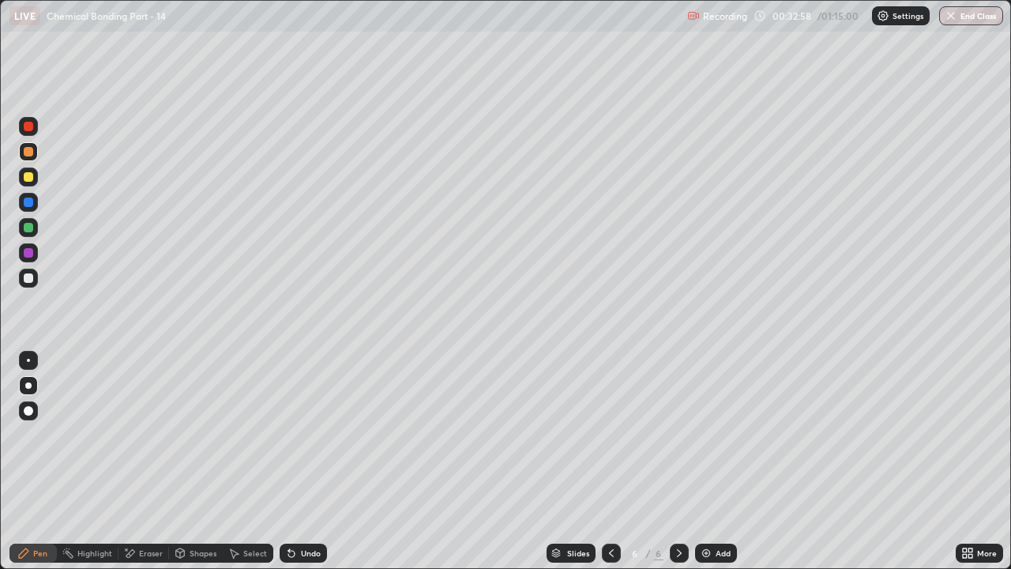
click at [194, 434] on div "Shapes" at bounding box center [203, 553] width 27 height 8
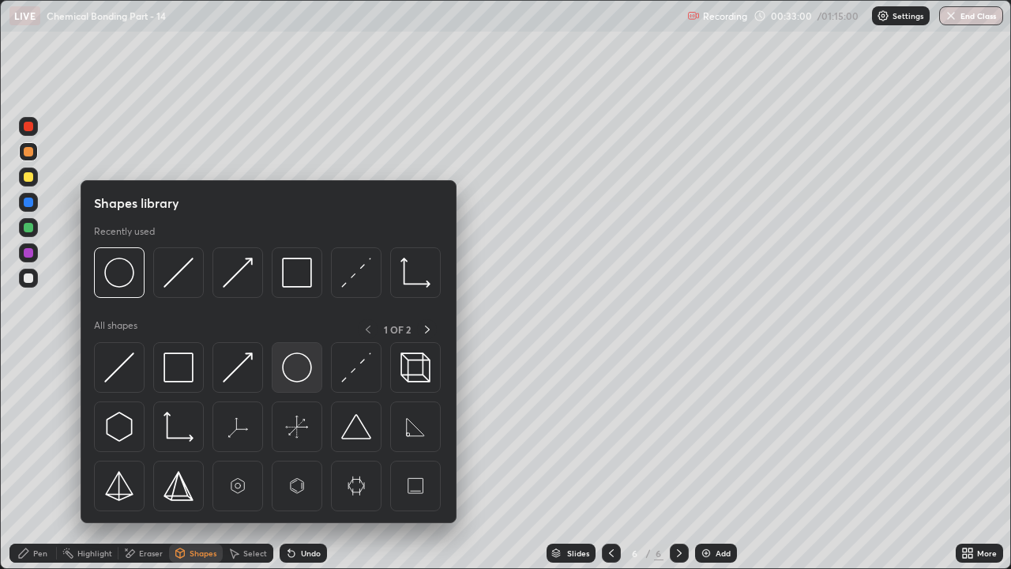
click at [290, 362] on img at bounding box center [297, 367] width 30 height 30
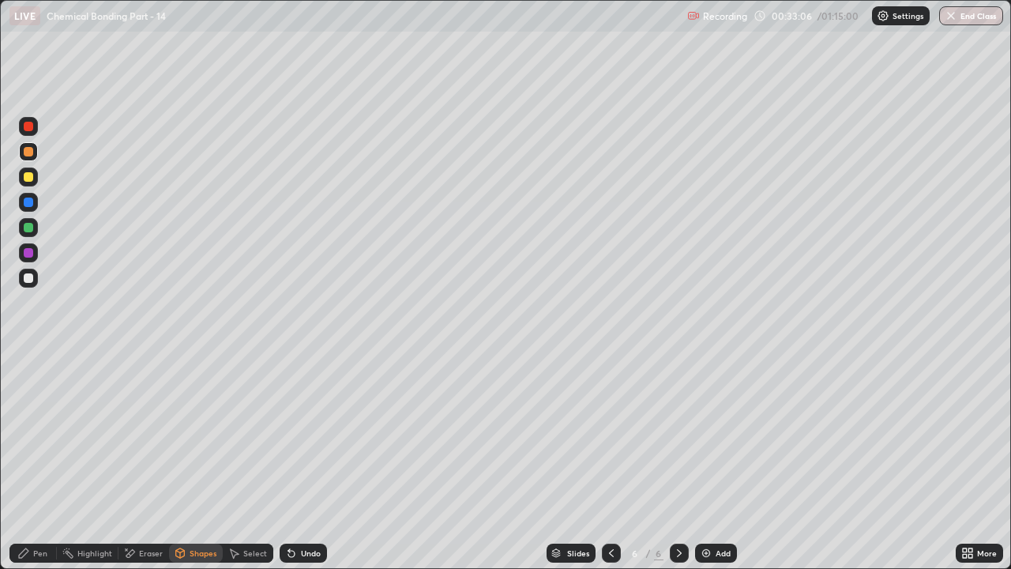
click at [30, 434] on div "Pen" at bounding box center [32, 552] width 47 height 19
click at [28, 276] on div at bounding box center [28, 277] width 9 height 9
click at [310, 434] on div "Undo" at bounding box center [311, 553] width 20 height 8
click at [309, 434] on div "Undo" at bounding box center [311, 553] width 20 height 8
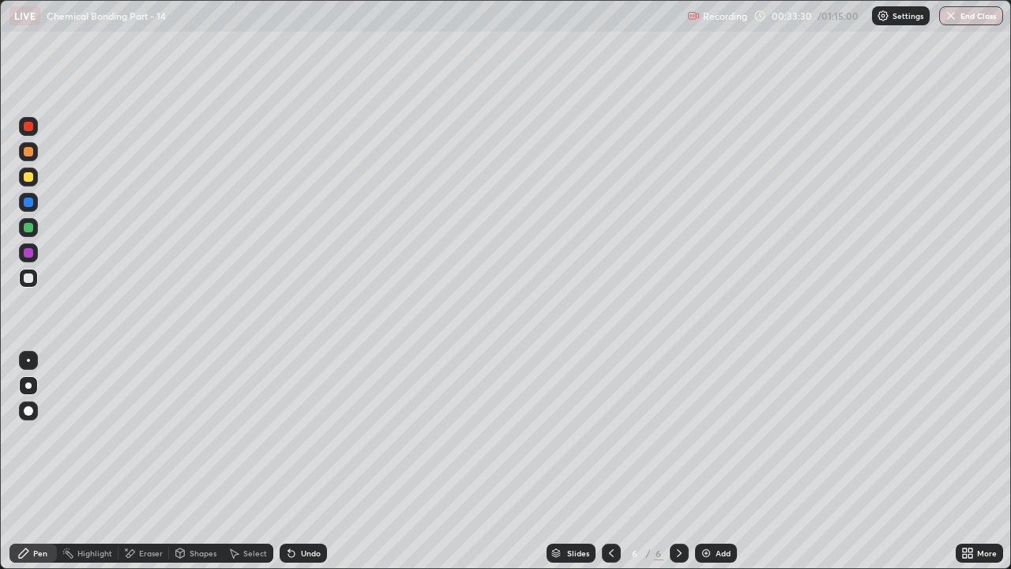
click at [313, 434] on div "Undo" at bounding box center [303, 552] width 47 height 19
click at [310, 434] on div "Undo" at bounding box center [311, 553] width 20 height 8
click at [309, 434] on div "Undo" at bounding box center [311, 553] width 20 height 8
click at [313, 434] on div "Undo" at bounding box center [311, 553] width 20 height 8
click at [317, 434] on div "Undo" at bounding box center [311, 553] width 20 height 8
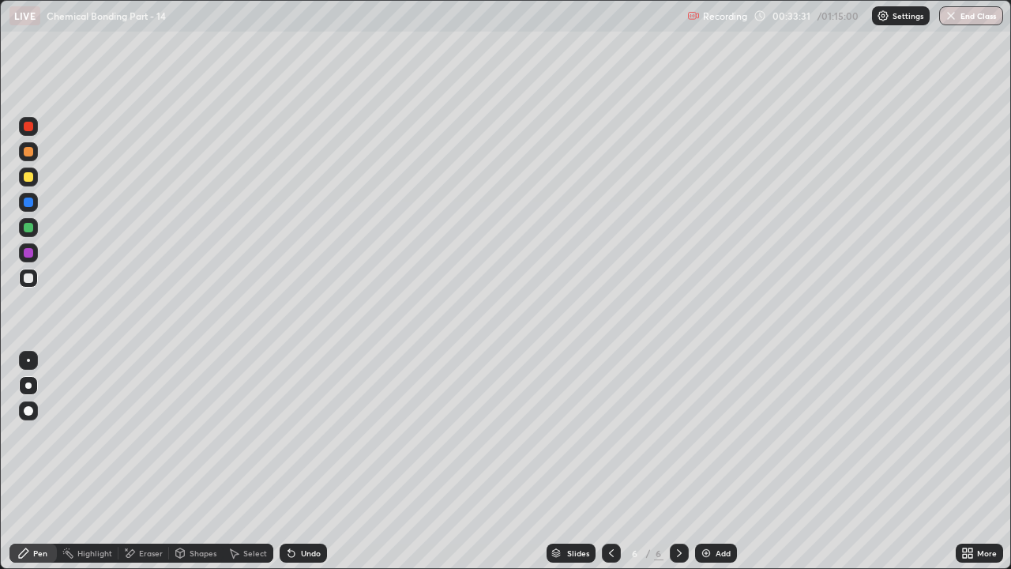
click at [313, 434] on div "Undo" at bounding box center [311, 553] width 20 height 8
click at [317, 434] on div "Undo" at bounding box center [311, 553] width 20 height 8
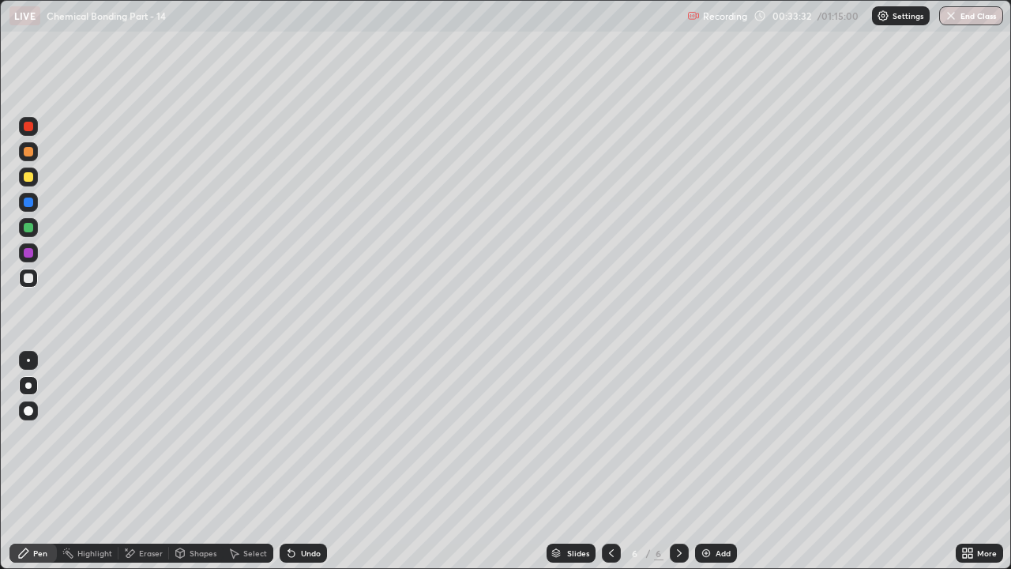
click at [321, 434] on div "Undo" at bounding box center [303, 552] width 47 height 19
click at [317, 434] on div "Undo" at bounding box center [303, 552] width 47 height 19
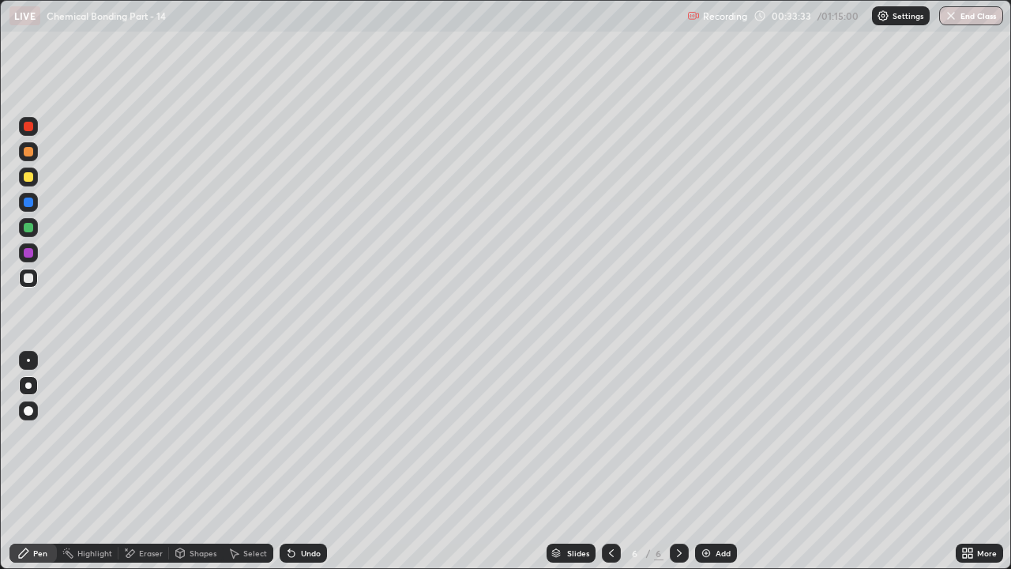
click at [317, 434] on div "Undo" at bounding box center [303, 552] width 47 height 19
click at [313, 434] on div "Undo" at bounding box center [303, 552] width 47 height 19
click at [309, 434] on div "Undo" at bounding box center [311, 553] width 20 height 8
click at [315, 434] on div "Undo" at bounding box center [311, 553] width 20 height 8
click at [313, 434] on div "Undo" at bounding box center [303, 552] width 47 height 19
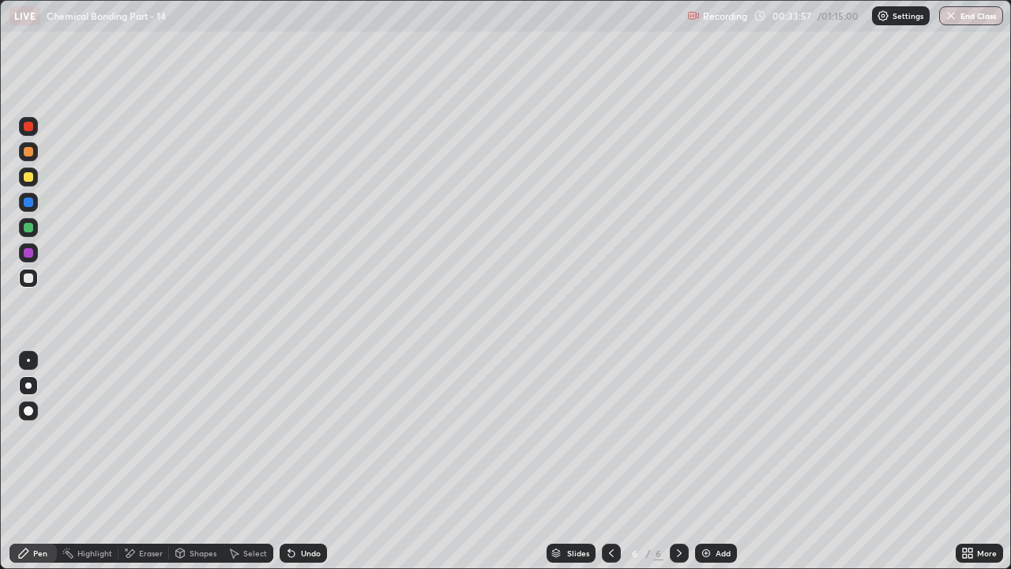
click at [313, 434] on div "Undo" at bounding box center [303, 552] width 47 height 19
click at [310, 434] on div "Undo" at bounding box center [311, 553] width 20 height 8
click at [306, 434] on div "Undo" at bounding box center [311, 553] width 20 height 8
click at [31, 156] on div at bounding box center [28, 151] width 9 height 9
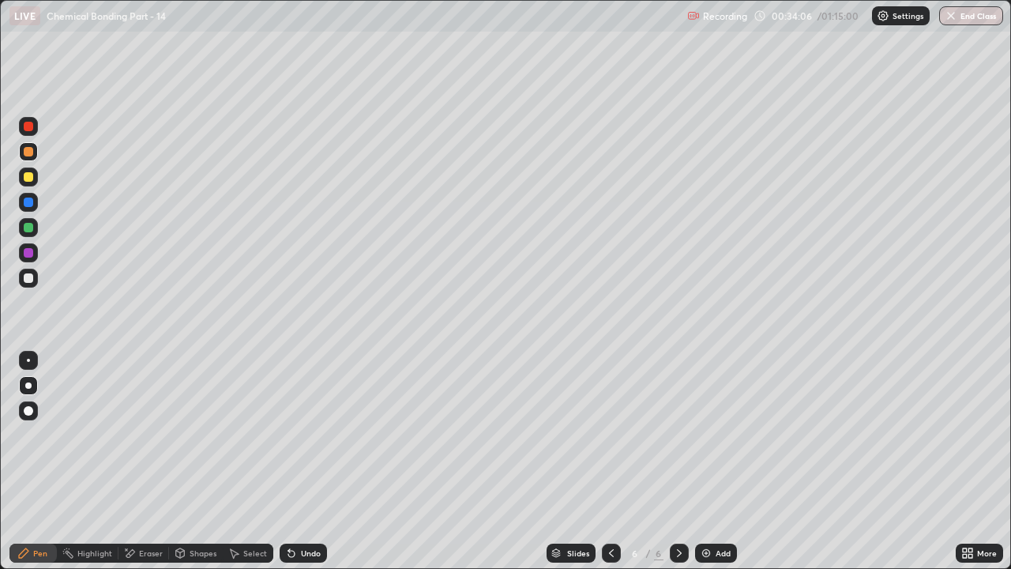
click at [197, 434] on div "Shapes" at bounding box center [203, 553] width 27 height 8
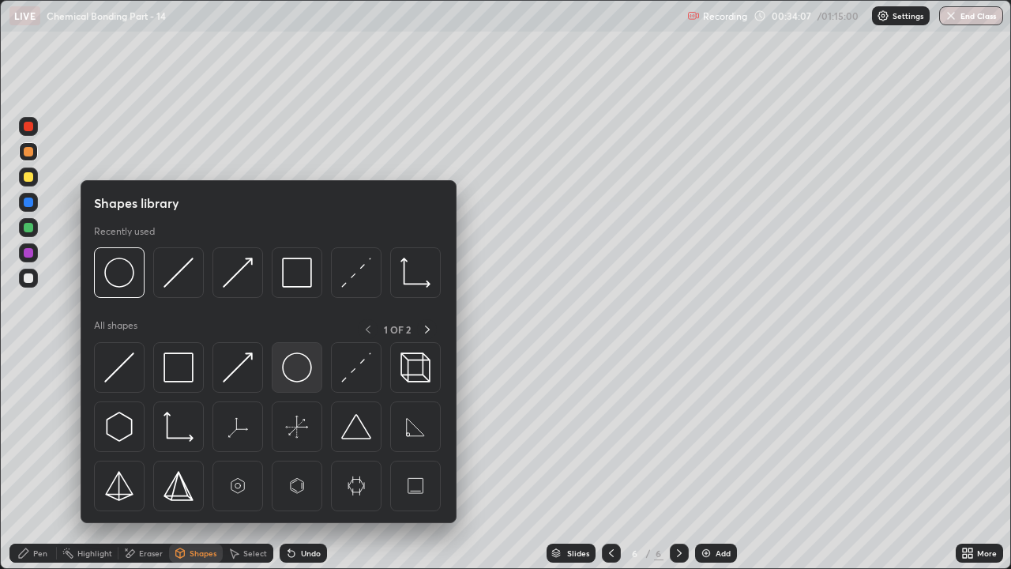
click at [295, 374] on img at bounding box center [297, 367] width 30 height 30
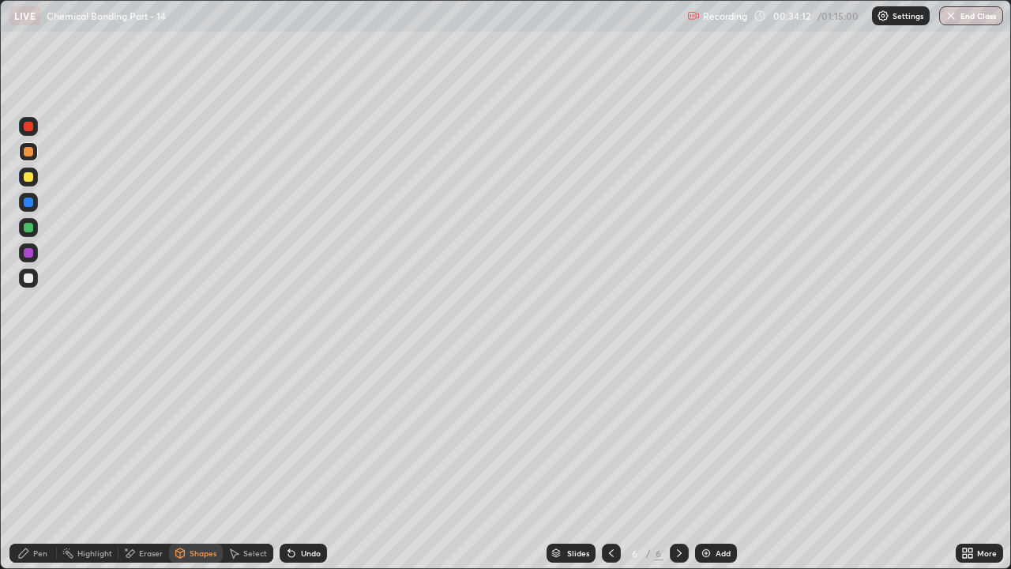
click at [312, 434] on div "Undo" at bounding box center [311, 553] width 20 height 8
click at [307, 434] on div "Undo" at bounding box center [303, 552] width 47 height 19
click at [41, 434] on div "Pen" at bounding box center [40, 553] width 14 height 8
click at [28, 280] on div at bounding box center [28, 277] width 9 height 9
click at [318, 434] on div "Undo" at bounding box center [311, 553] width 20 height 8
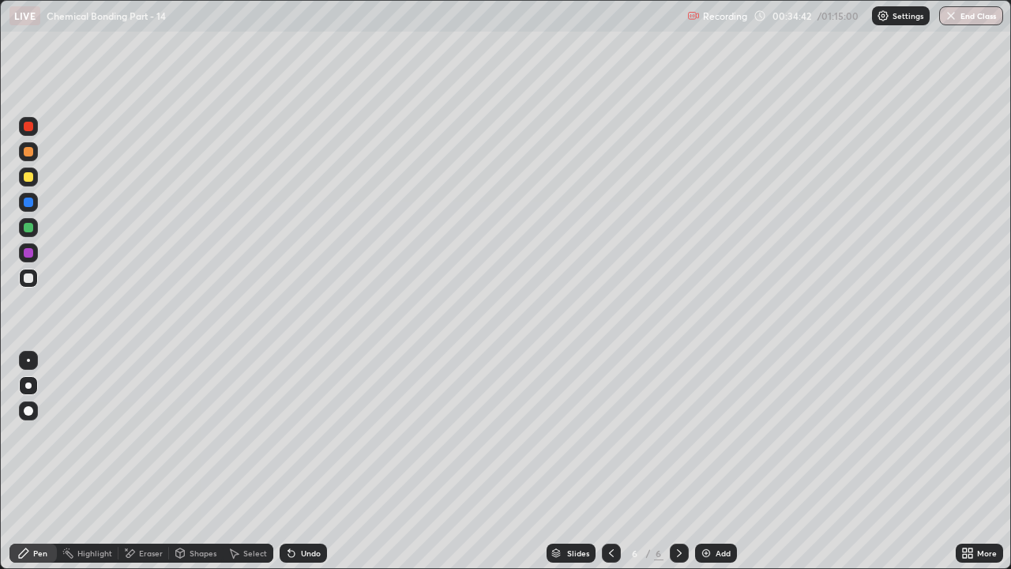
click at [311, 434] on div "Undo" at bounding box center [311, 553] width 20 height 8
click at [323, 434] on div "Undo" at bounding box center [303, 552] width 47 height 19
click at [28, 152] on div at bounding box center [28, 151] width 9 height 9
click at [31, 178] on div at bounding box center [28, 176] width 9 height 9
click at [314, 434] on div "Undo" at bounding box center [311, 553] width 20 height 8
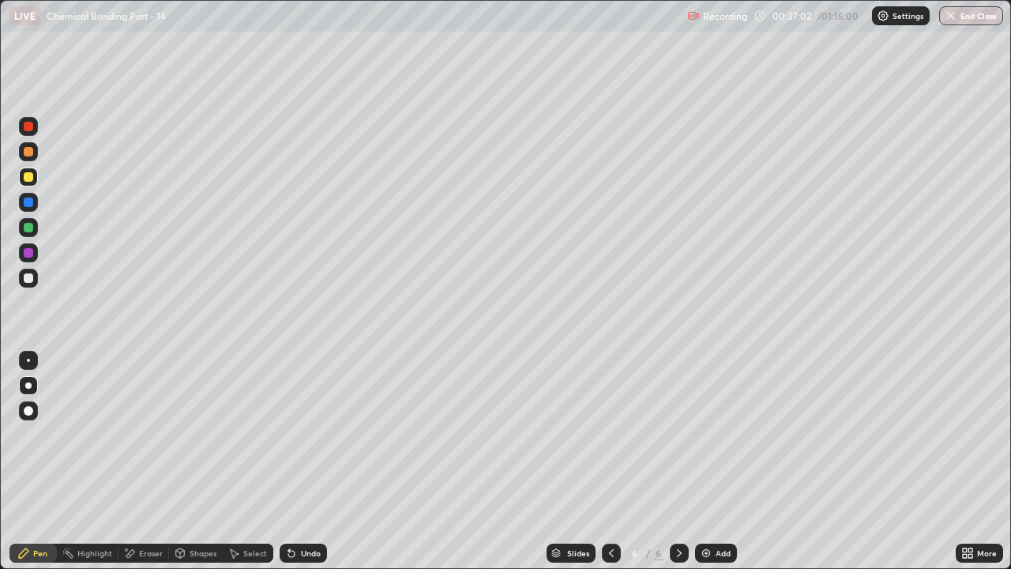
click at [313, 434] on div "Undo" at bounding box center [311, 553] width 20 height 8
click at [317, 434] on div "Undo" at bounding box center [311, 553] width 20 height 8
click at [306, 434] on div "Undo" at bounding box center [311, 553] width 20 height 8
click at [295, 434] on icon at bounding box center [291, 552] width 13 height 13
click at [294, 434] on icon at bounding box center [291, 552] width 13 height 13
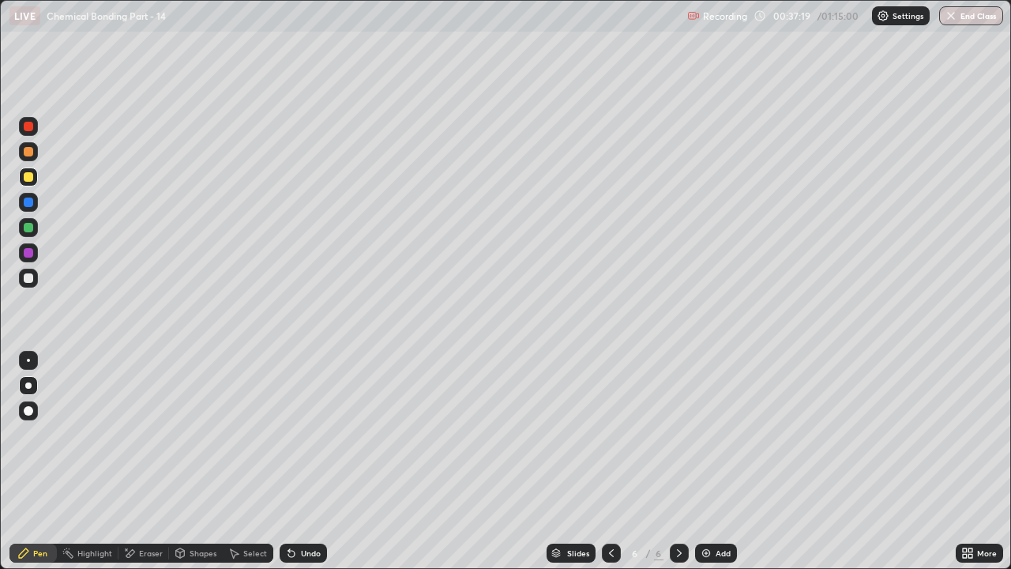
click at [305, 434] on div "Undo" at bounding box center [303, 552] width 47 height 19
click at [306, 434] on div "Undo" at bounding box center [311, 553] width 20 height 8
click at [311, 434] on div "Undo" at bounding box center [311, 553] width 20 height 8
click at [312, 434] on div "Undo" at bounding box center [311, 553] width 20 height 8
click at [712, 434] on div "Add" at bounding box center [716, 552] width 42 height 19
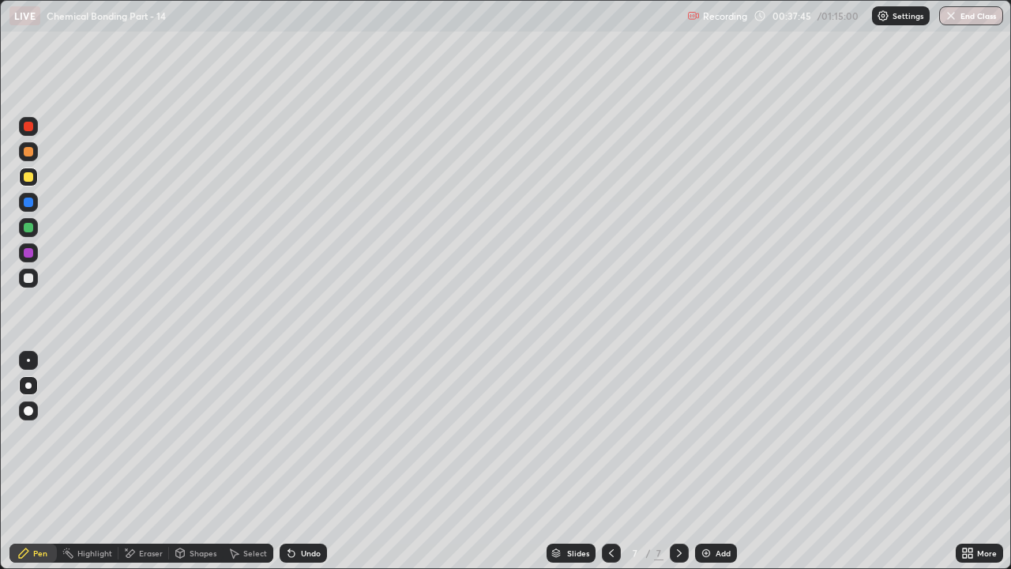
click at [610, 434] on icon at bounding box center [611, 552] width 13 height 13
click at [677, 434] on icon at bounding box center [679, 552] width 13 height 13
click at [28, 127] on div at bounding box center [28, 126] width 9 height 9
click at [29, 179] on div at bounding box center [28, 176] width 9 height 9
click at [24, 128] on div at bounding box center [28, 126] width 9 height 9
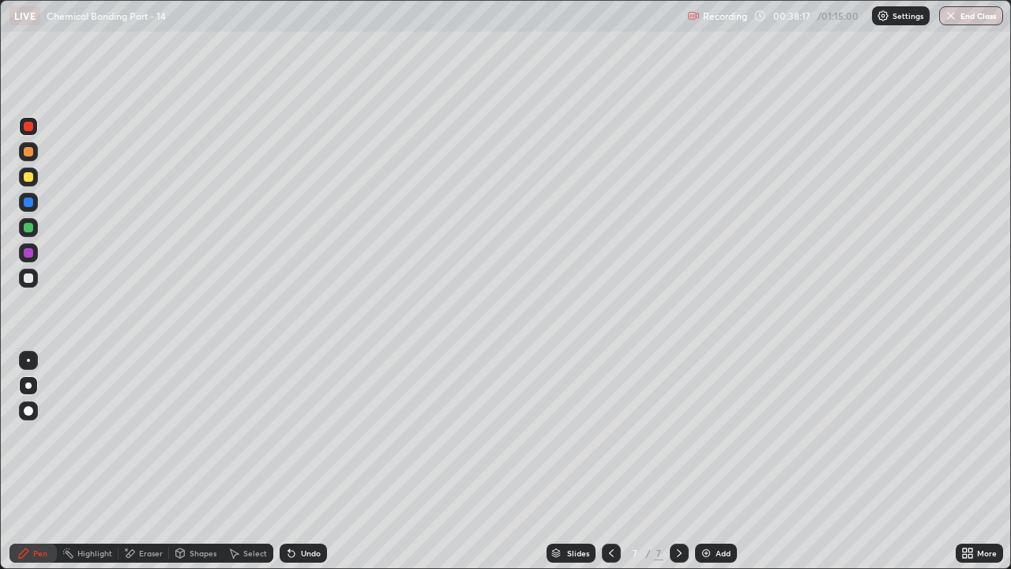
click at [28, 155] on div at bounding box center [28, 151] width 9 height 9
click at [25, 123] on div at bounding box center [28, 126] width 9 height 9
click at [309, 434] on div "Undo" at bounding box center [311, 553] width 20 height 8
click at [321, 434] on div "Undo" at bounding box center [303, 552] width 47 height 19
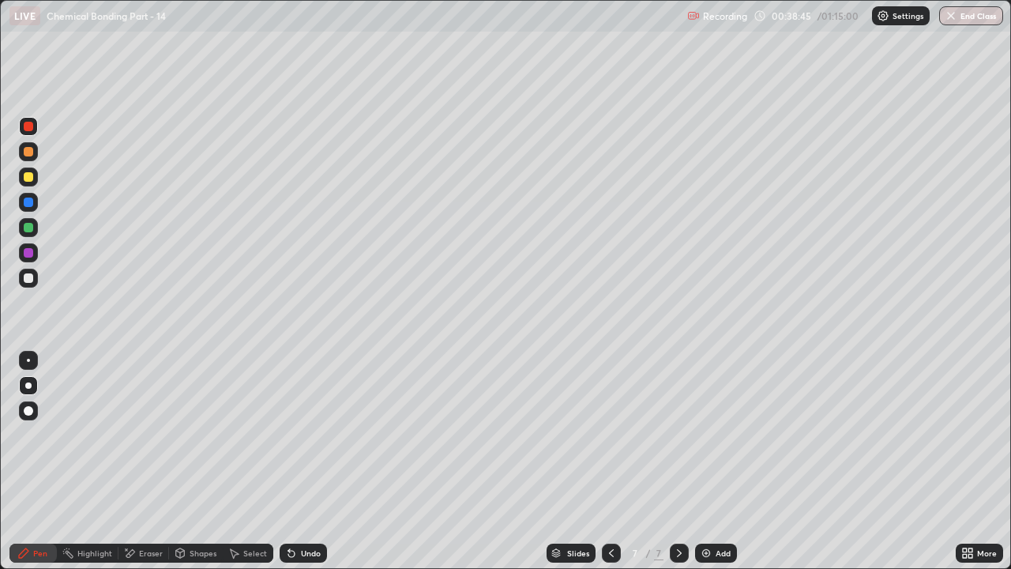
click at [321, 434] on div "Undo" at bounding box center [303, 552] width 47 height 19
click at [30, 178] on div at bounding box center [28, 176] width 9 height 9
click at [314, 434] on div "Undo" at bounding box center [311, 553] width 20 height 8
click at [289, 434] on icon at bounding box center [291, 553] width 6 height 6
click at [297, 434] on div "Undo" at bounding box center [303, 552] width 47 height 19
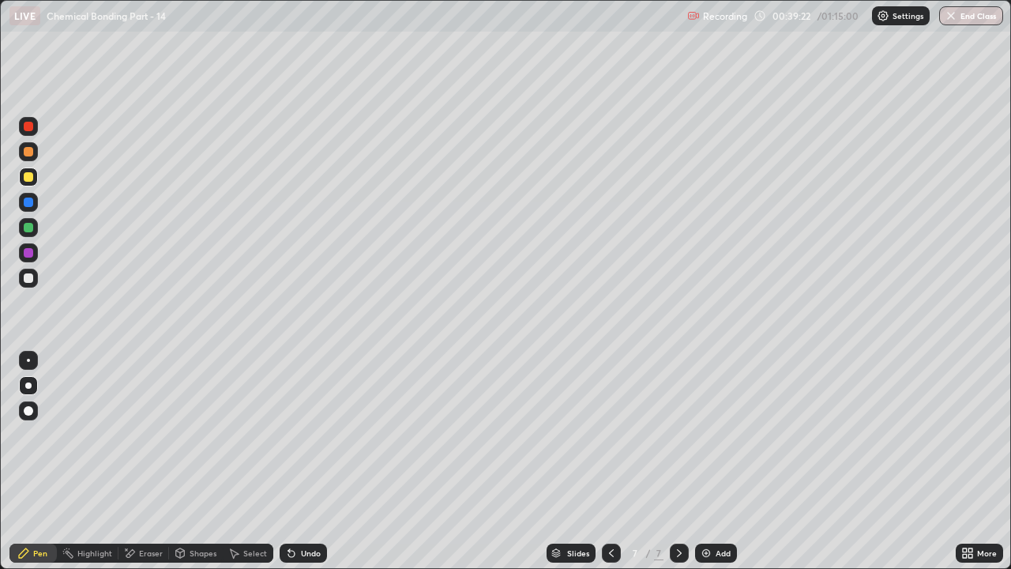
click at [26, 201] on div at bounding box center [28, 201] width 9 height 9
click at [25, 280] on div at bounding box center [28, 277] width 9 height 9
click at [320, 434] on div "Undo" at bounding box center [303, 552] width 47 height 19
click at [25, 250] on div at bounding box center [28, 252] width 9 height 9
click at [717, 434] on div "Add" at bounding box center [716, 552] width 42 height 19
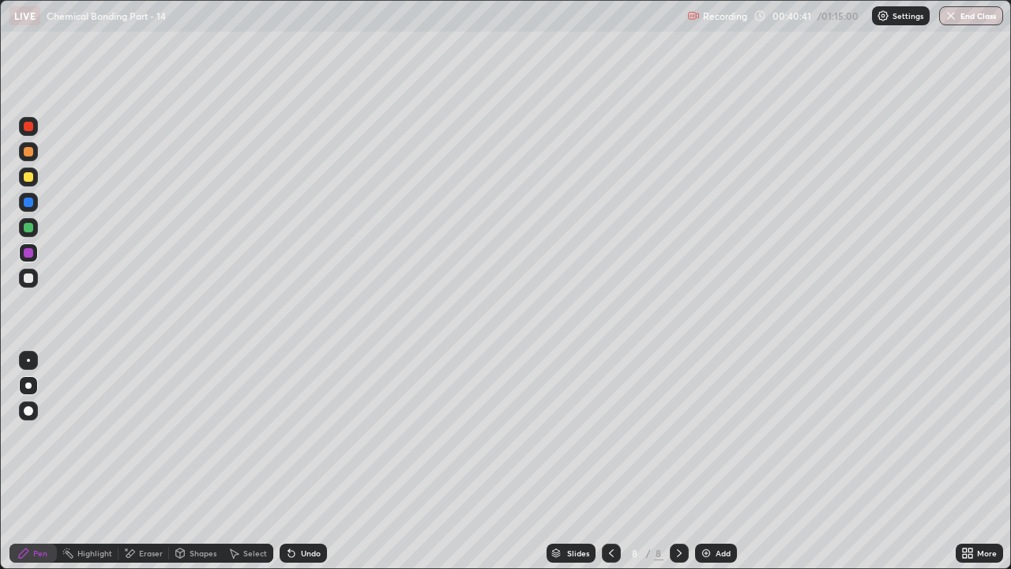
click at [30, 180] on div at bounding box center [28, 176] width 9 height 9
click at [310, 434] on div "Undo" at bounding box center [311, 553] width 20 height 8
click at [303, 434] on div "Undo" at bounding box center [311, 553] width 20 height 8
click at [317, 434] on div "Undo" at bounding box center [311, 553] width 20 height 8
click at [310, 434] on div "Undo" at bounding box center [311, 553] width 20 height 8
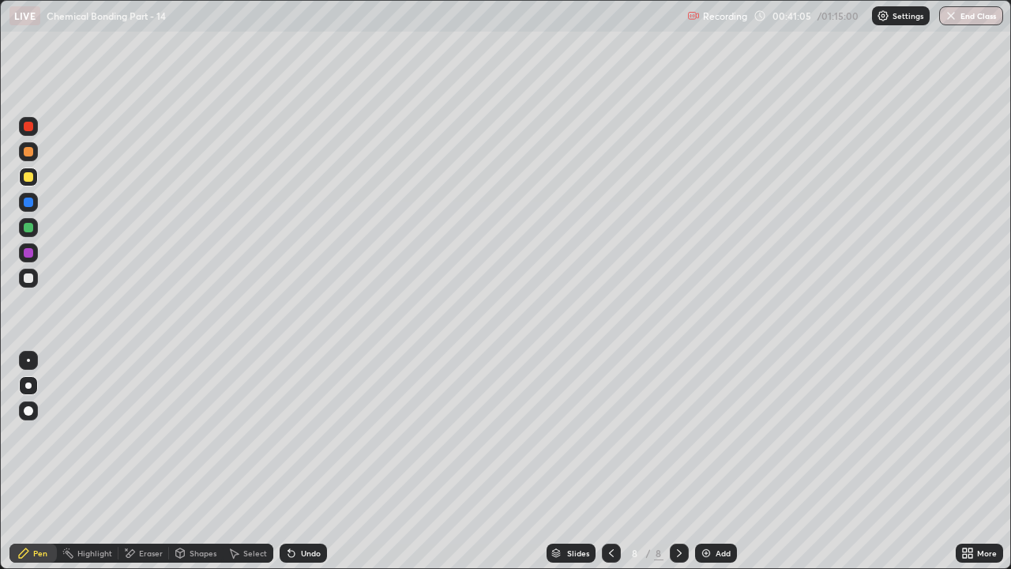
click at [317, 434] on div "Undo" at bounding box center [303, 552] width 47 height 19
click at [141, 434] on div "Eraser" at bounding box center [151, 553] width 24 height 8
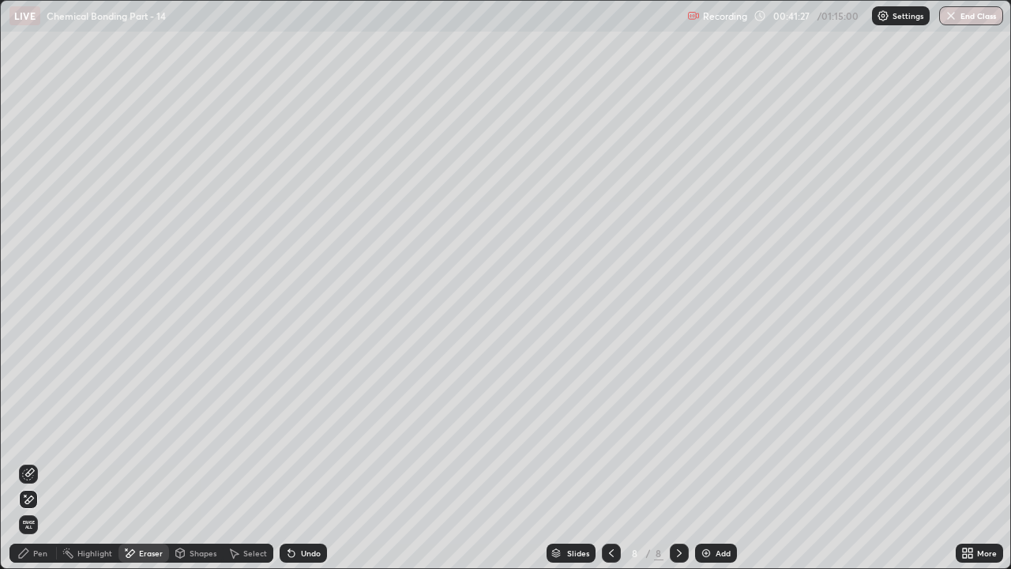
click at [31, 434] on icon at bounding box center [28, 473] width 13 height 13
click at [36, 434] on div "Pen" at bounding box center [40, 553] width 14 height 8
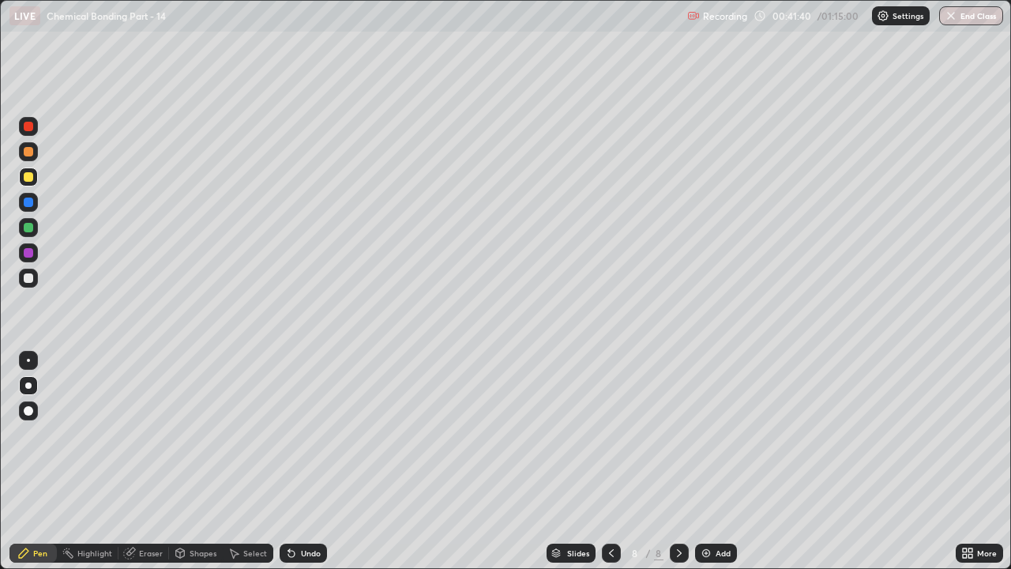
click at [313, 434] on div "Undo" at bounding box center [311, 553] width 20 height 8
click at [304, 434] on div "Undo" at bounding box center [311, 553] width 20 height 8
click at [310, 434] on div "Undo" at bounding box center [303, 552] width 47 height 19
click at [310, 434] on div "Undo" at bounding box center [311, 553] width 20 height 8
click at [610, 434] on icon at bounding box center [611, 552] width 13 height 13
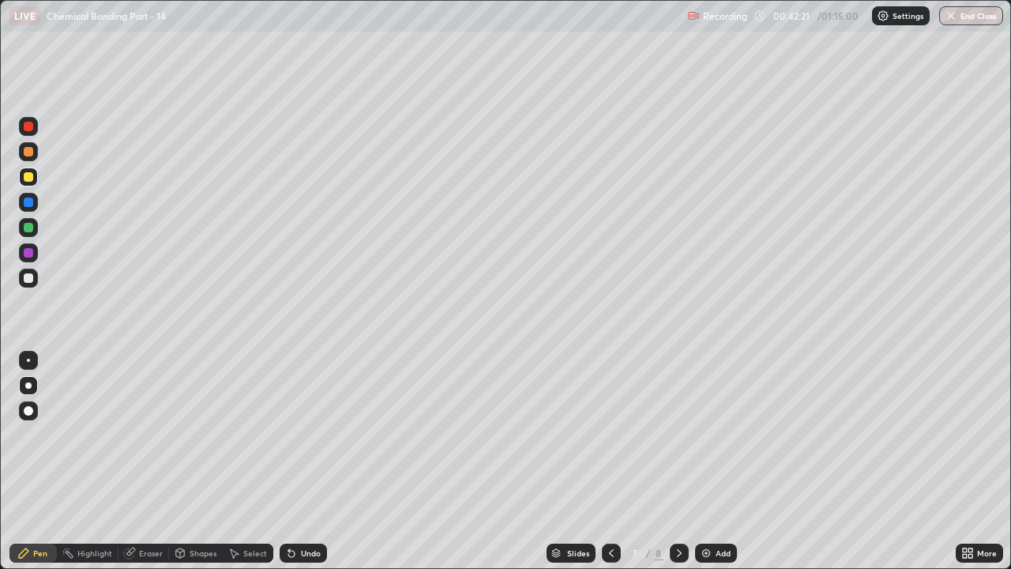
click at [610, 434] on icon at bounding box center [611, 552] width 13 height 13
click at [609, 434] on icon at bounding box center [611, 552] width 13 height 13
click at [684, 434] on div at bounding box center [679, 552] width 19 height 19
click at [679, 434] on icon at bounding box center [679, 552] width 13 height 13
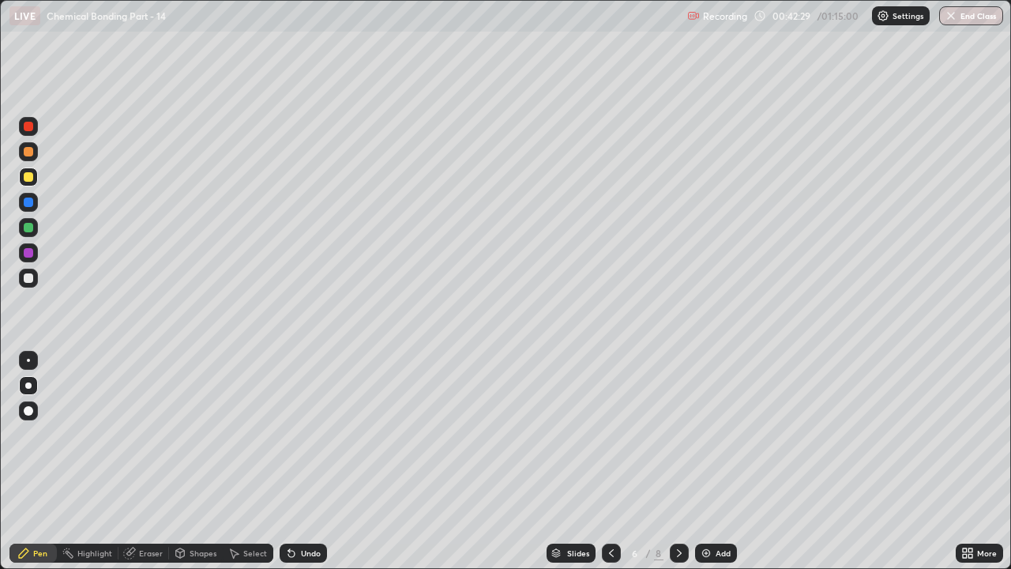
click at [677, 434] on icon at bounding box center [679, 552] width 13 height 13
click at [676, 434] on icon at bounding box center [679, 552] width 13 height 13
click at [611, 434] on icon at bounding box center [611, 552] width 13 height 13
click at [609, 434] on icon at bounding box center [611, 553] width 5 height 8
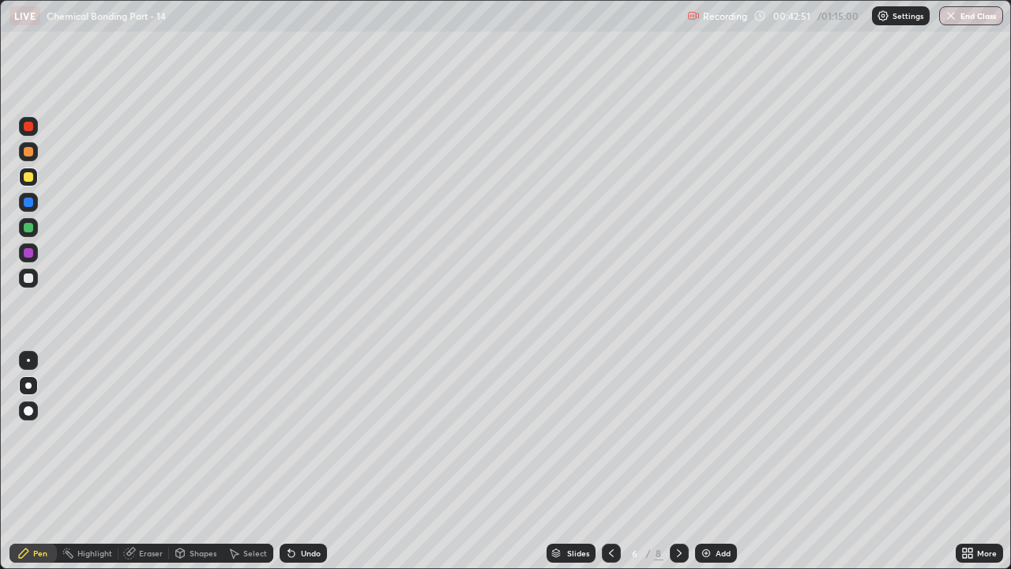
click at [610, 434] on icon at bounding box center [611, 552] width 13 height 13
click at [677, 434] on icon at bounding box center [679, 552] width 13 height 13
click at [674, 434] on icon at bounding box center [679, 552] width 13 height 13
click at [676, 434] on icon at bounding box center [679, 552] width 13 height 13
click at [316, 434] on div "Undo" at bounding box center [311, 553] width 20 height 8
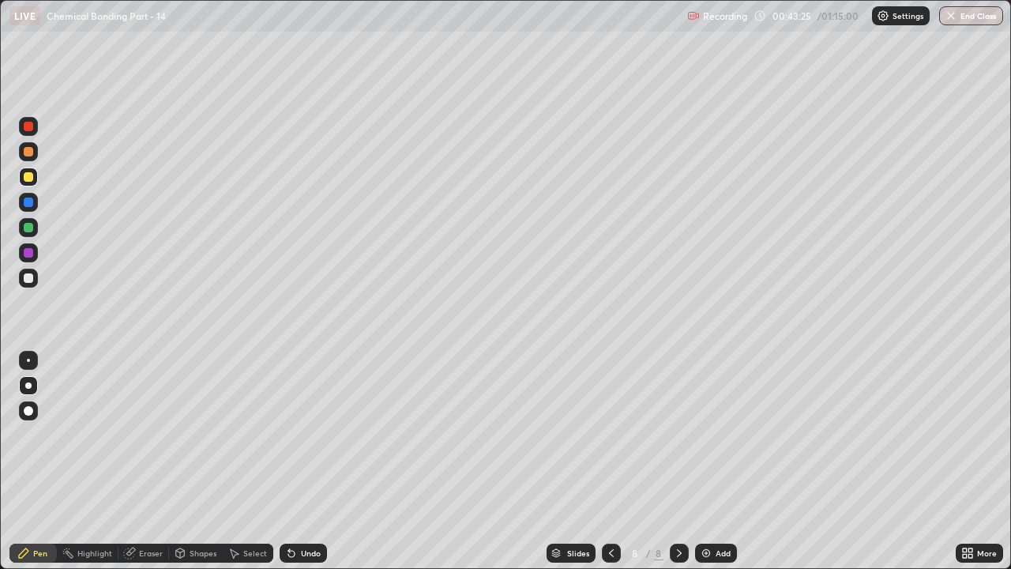
click at [618, 434] on div at bounding box center [611, 552] width 19 height 19
click at [610, 434] on icon at bounding box center [611, 552] width 13 height 13
click at [676, 434] on icon at bounding box center [679, 552] width 13 height 13
click at [310, 434] on div "Undo" at bounding box center [311, 553] width 20 height 8
click at [305, 434] on div "Undo" at bounding box center [311, 553] width 20 height 8
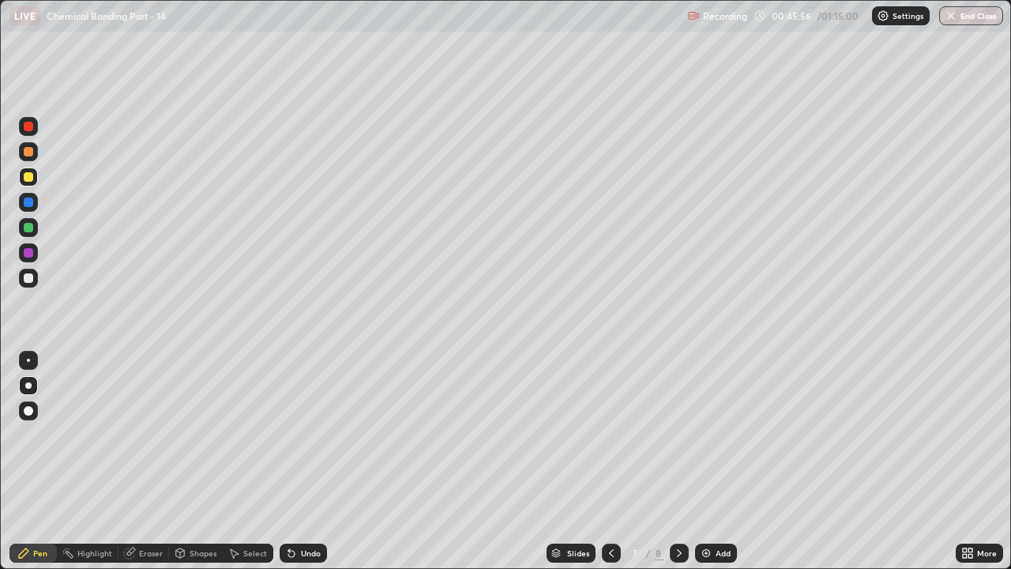
click at [309, 434] on div "Undo" at bounding box center [311, 553] width 20 height 8
click at [319, 434] on div "Undo" at bounding box center [303, 552] width 47 height 19
click at [325, 434] on div "Undo" at bounding box center [303, 552] width 47 height 19
click at [317, 434] on div "Undo" at bounding box center [303, 552] width 47 height 19
click at [312, 434] on div "Undo" at bounding box center [303, 552] width 47 height 19
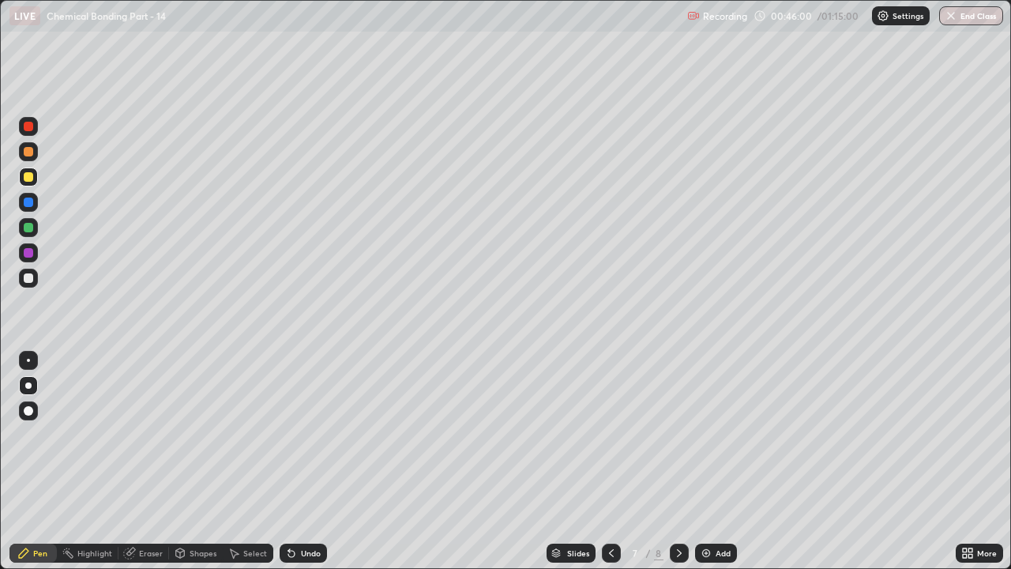
click at [680, 434] on icon at bounding box center [679, 552] width 13 height 13
click at [602, 434] on div at bounding box center [611, 552] width 19 height 19
click at [609, 434] on icon at bounding box center [611, 553] width 5 height 8
click at [32, 129] on div at bounding box center [28, 126] width 9 height 9
click at [677, 434] on icon at bounding box center [679, 552] width 13 height 13
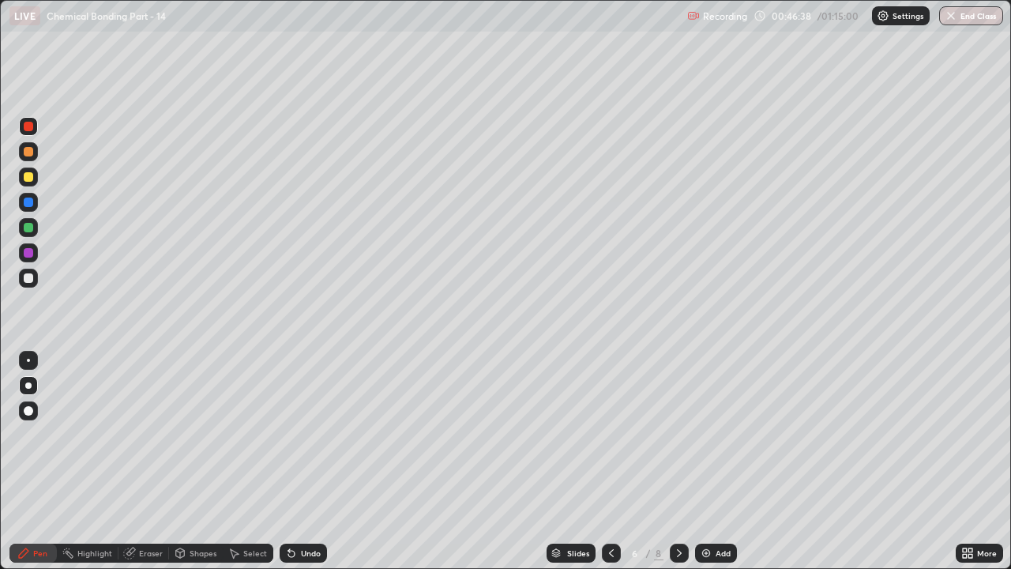
click at [677, 434] on icon at bounding box center [679, 552] width 13 height 13
click at [676, 434] on icon at bounding box center [679, 552] width 13 height 13
click at [677, 434] on icon at bounding box center [679, 553] width 5 height 8
click at [708, 434] on img at bounding box center [706, 552] width 13 height 13
click at [28, 175] on div at bounding box center [28, 176] width 9 height 9
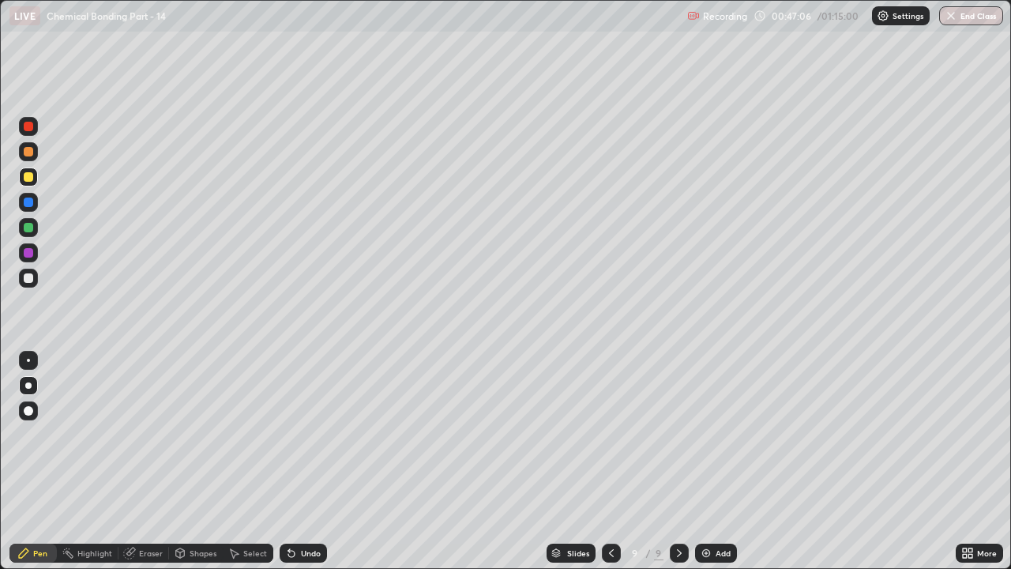
click at [30, 126] on div at bounding box center [28, 126] width 9 height 9
click at [26, 272] on div at bounding box center [28, 277] width 19 height 19
click at [26, 154] on div at bounding box center [28, 151] width 9 height 9
click at [32, 174] on div at bounding box center [28, 176] width 9 height 9
click at [29, 123] on div at bounding box center [28, 126] width 9 height 9
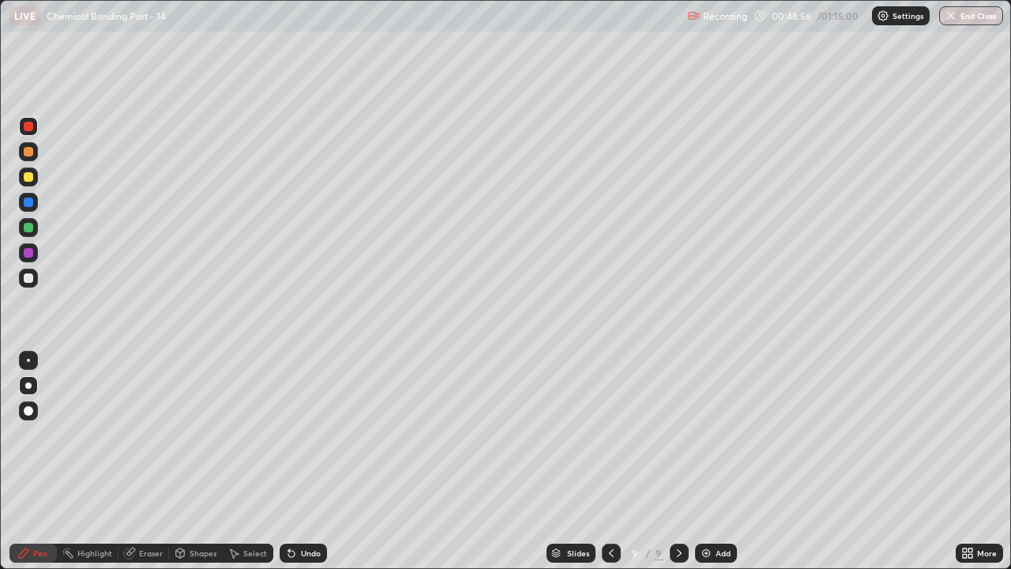
click at [307, 434] on div "Undo" at bounding box center [303, 552] width 47 height 19
click at [305, 434] on div "Undo" at bounding box center [311, 553] width 20 height 8
click at [303, 434] on div "Undo" at bounding box center [311, 553] width 20 height 8
click at [301, 434] on div "Undo" at bounding box center [311, 553] width 20 height 8
click at [304, 434] on div "Undo" at bounding box center [303, 552] width 47 height 19
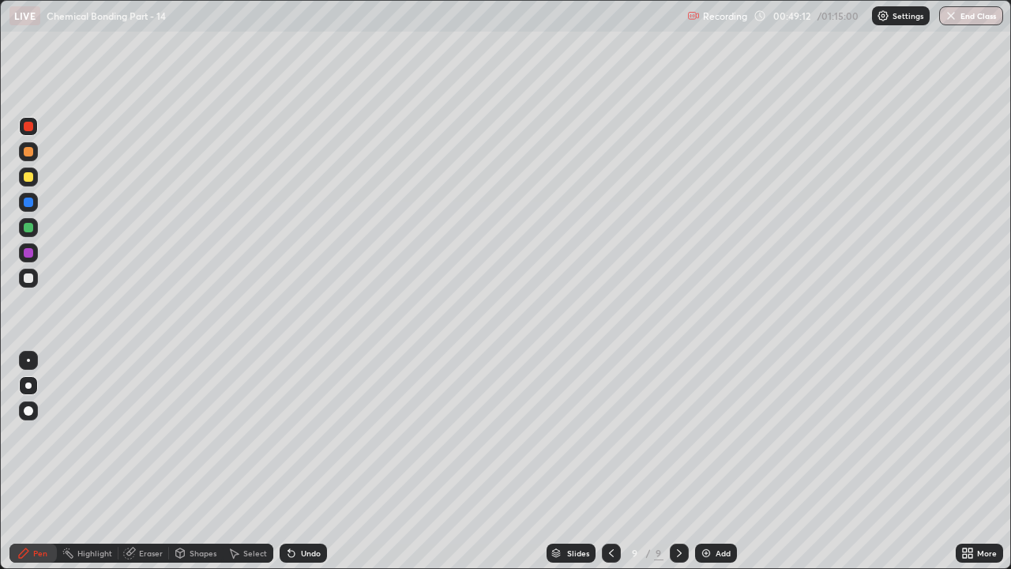
click at [302, 434] on div "Undo" at bounding box center [311, 553] width 20 height 8
click at [309, 434] on div "Undo" at bounding box center [311, 553] width 20 height 8
click at [722, 434] on div "Add" at bounding box center [722, 553] width 15 height 8
click at [28, 152] on div at bounding box center [28, 151] width 9 height 9
click at [316, 434] on div "Undo" at bounding box center [303, 552] width 47 height 19
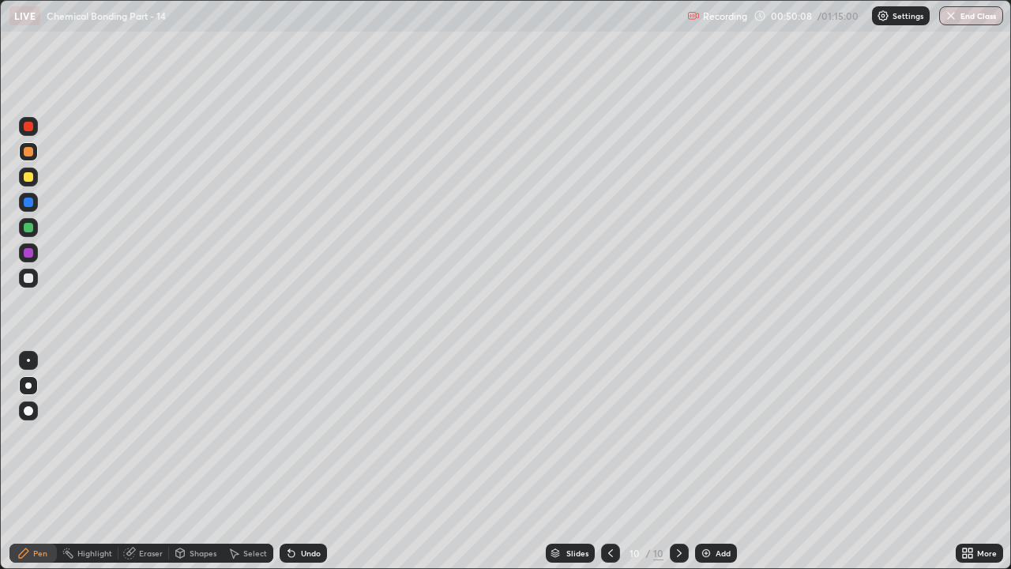
click at [306, 434] on div "Undo" at bounding box center [311, 553] width 20 height 8
click at [31, 158] on div at bounding box center [28, 151] width 19 height 19
click at [28, 276] on div at bounding box center [28, 277] width 9 height 9
click at [302, 434] on div "Undo" at bounding box center [311, 553] width 20 height 8
click at [25, 148] on div at bounding box center [28, 151] width 9 height 9
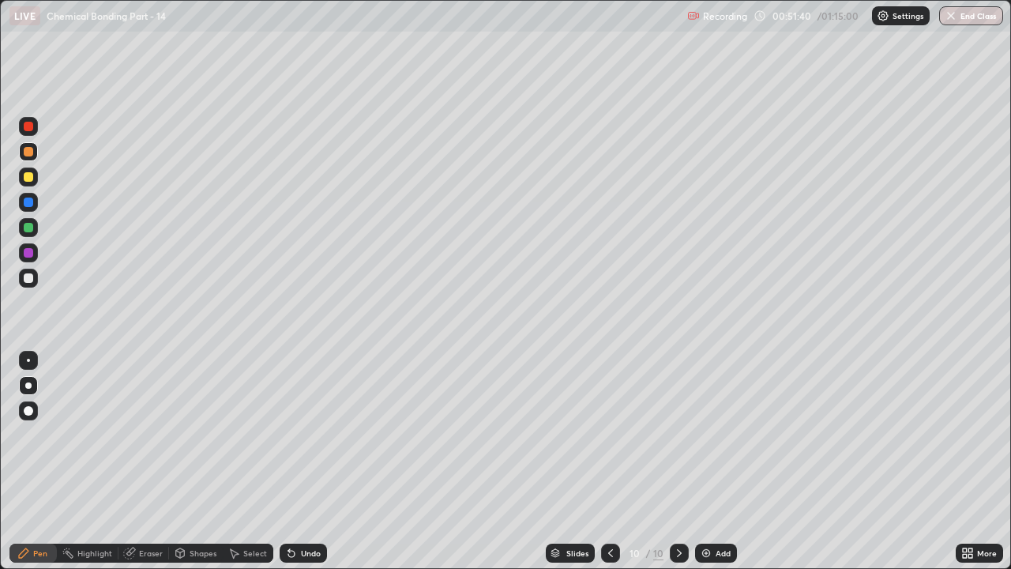
click at [320, 434] on div "Undo" at bounding box center [303, 552] width 47 height 19
click at [310, 434] on div "Undo" at bounding box center [303, 552] width 47 height 19
click at [315, 434] on div "Undo" at bounding box center [303, 552] width 47 height 19
click at [36, 281] on div at bounding box center [28, 277] width 19 height 19
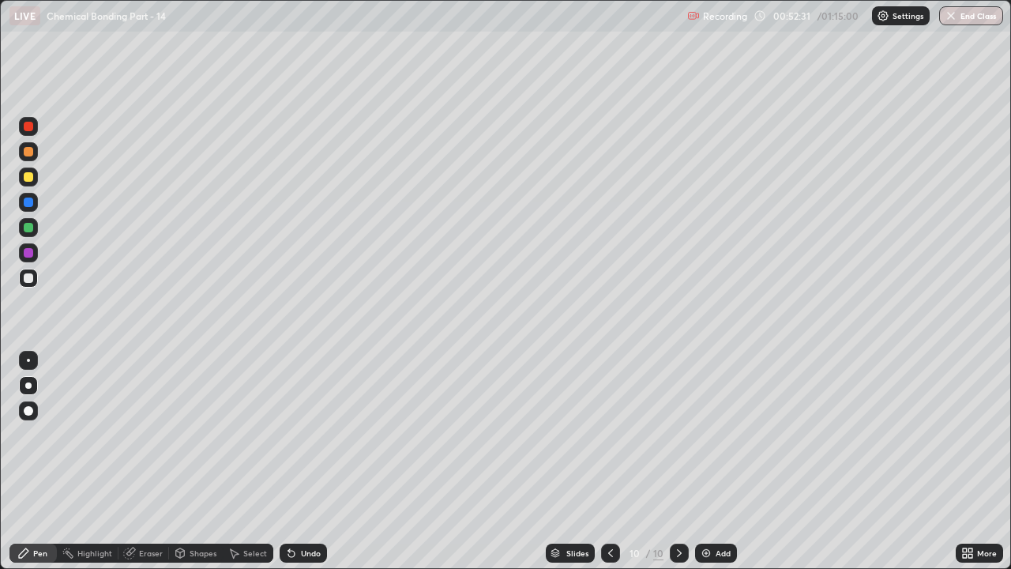
click at [719, 434] on div "Add" at bounding box center [716, 552] width 42 height 19
click at [30, 176] on div at bounding box center [28, 176] width 9 height 9
click at [31, 274] on div at bounding box center [28, 277] width 9 height 9
click at [608, 434] on icon at bounding box center [611, 552] width 13 height 13
click at [610, 434] on div at bounding box center [611, 553] width 19 height 32
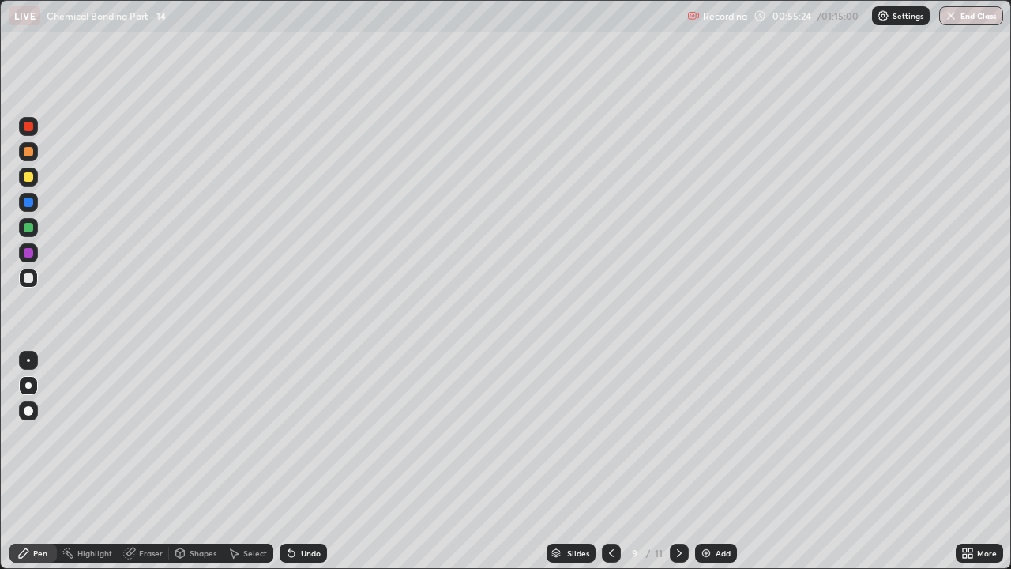
click at [677, 434] on icon at bounding box center [679, 553] width 5 height 8
click at [679, 434] on icon at bounding box center [679, 553] width 5 height 8
click at [610, 434] on icon at bounding box center [611, 552] width 13 height 13
click at [313, 434] on div "Undo" at bounding box center [311, 553] width 20 height 8
click at [677, 434] on icon at bounding box center [679, 553] width 5 height 8
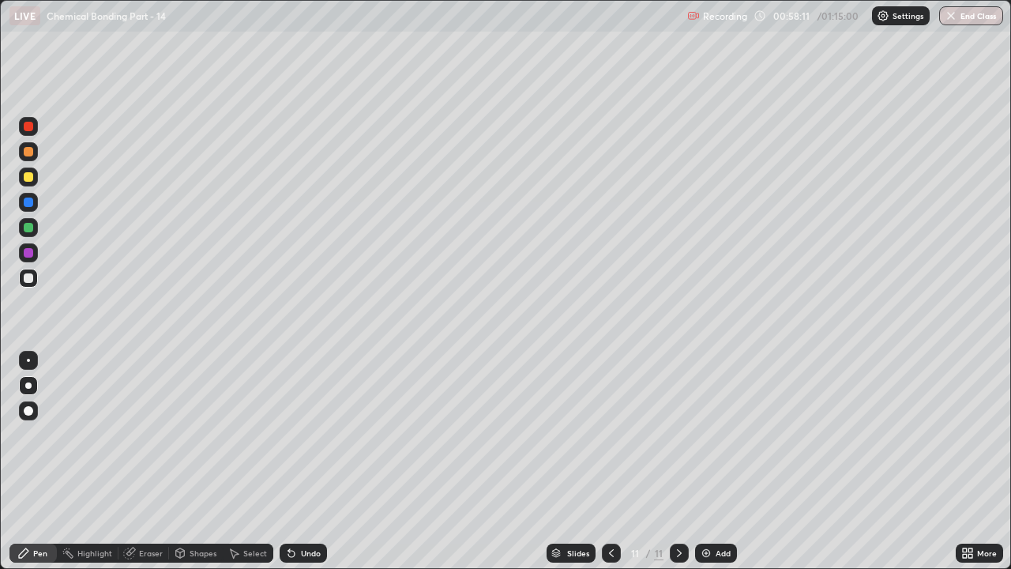
click at [712, 434] on div "Add" at bounding box center [716, 552] width 42 height 19
click at [199, 434] on div "Shapes" at bounding box center [203, 553] width 27 height 8
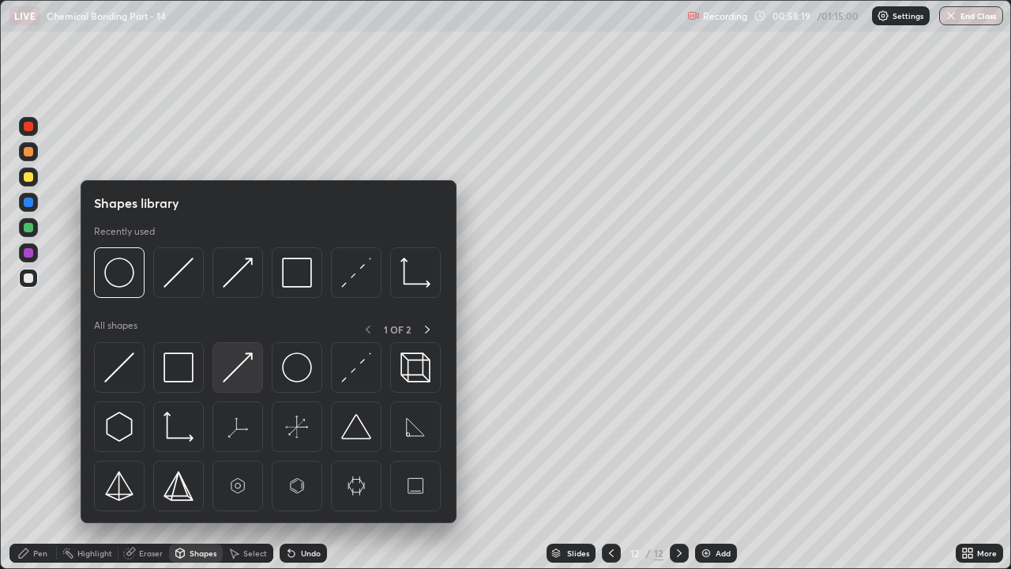
click at [231, 363] on img at bounding box center [238, 367] width 30 height 30
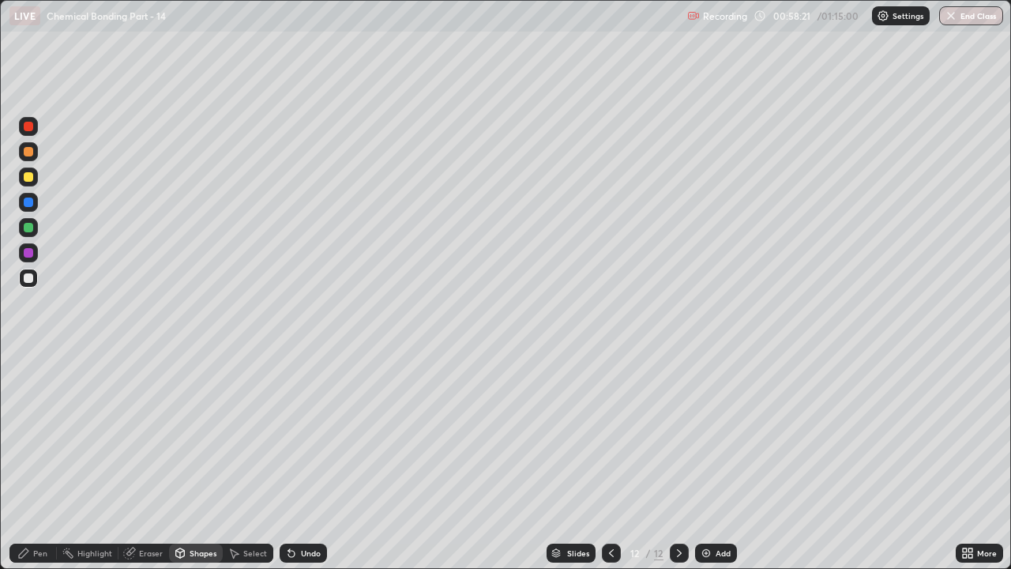
click at [23, 277] on div at bounding box center [28, 277] width 19 height 19
click at [28, 434] on icon at bounding box center [23, 552] width 13 height 13
click at [39, 195] on div at bounding box center [28, 202] width 25 height 25
click at [21, 434] on icon at bounding box center [23, 552] width 13 height 13
click at [321, 434] on div "Undo" at bounding box center [303, 552] width 47 height 19
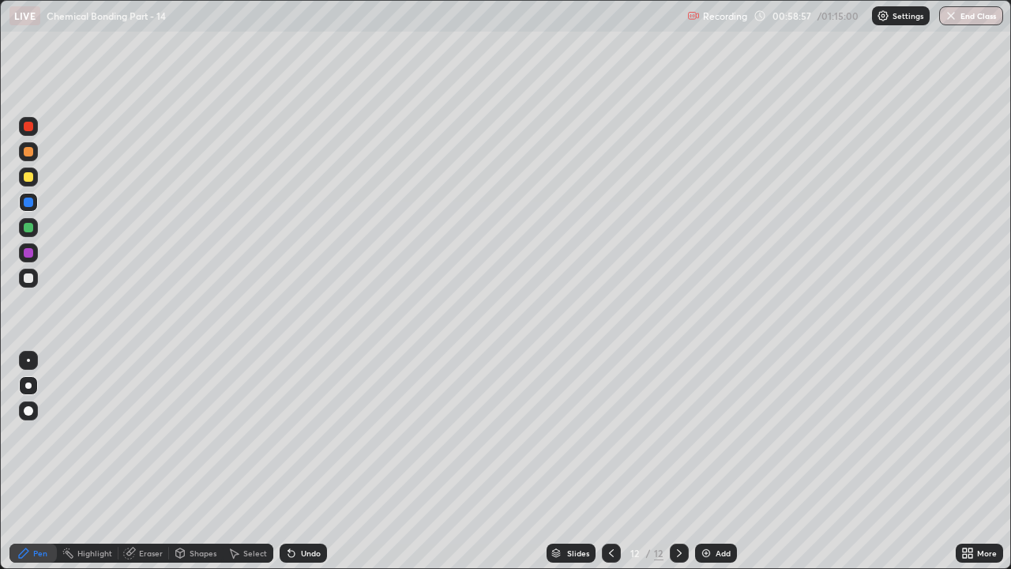
click at [314, 434] on div "Undo" at bounding box center [311, 553] width 20 height 8
click at [26, 279] on div at bounding box center [28, 277] width 9 height 9
click at [191, 434] on div "Shapes" at bounding box center [203, 553] width 27 height 8
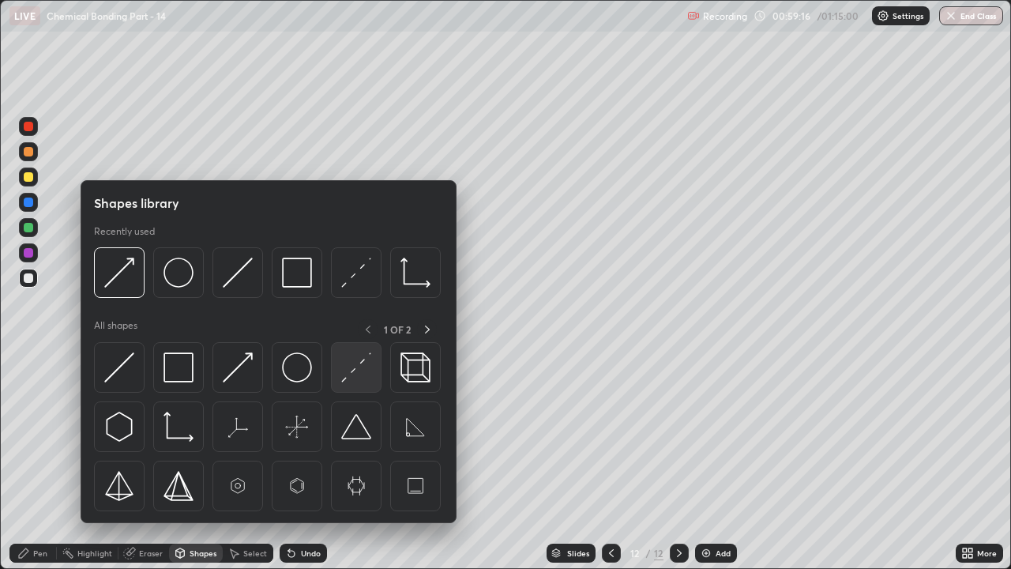
click at [359, 368] on img at bounding box center [356, 367] width 30 height 30
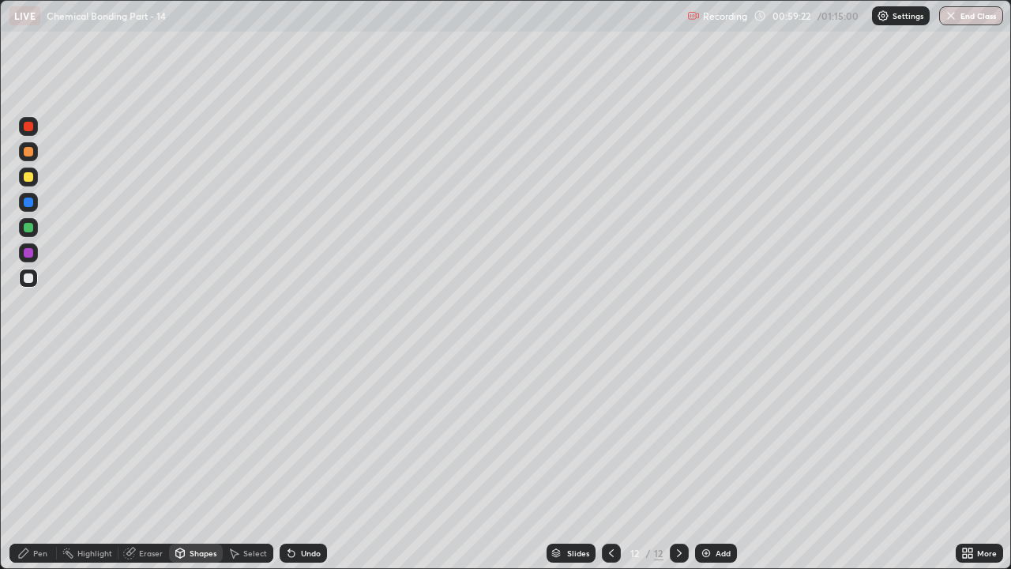
click at [196, 434] on div "Shapes" at bounding box center [196, 552] width 54 height 19
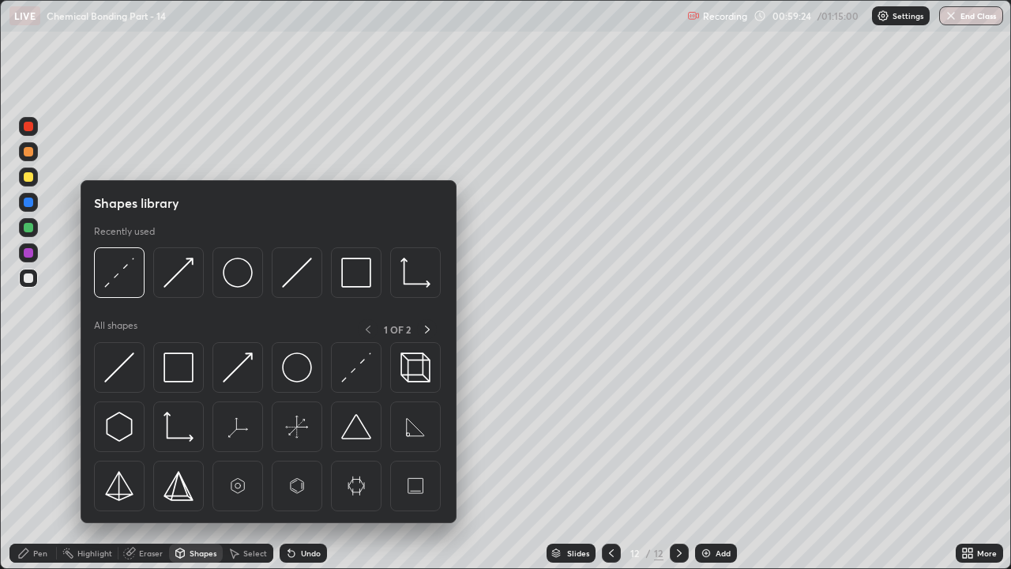
click at [31, 434] on div "Pen" at bounding box center [32, 552] width 47 height 19
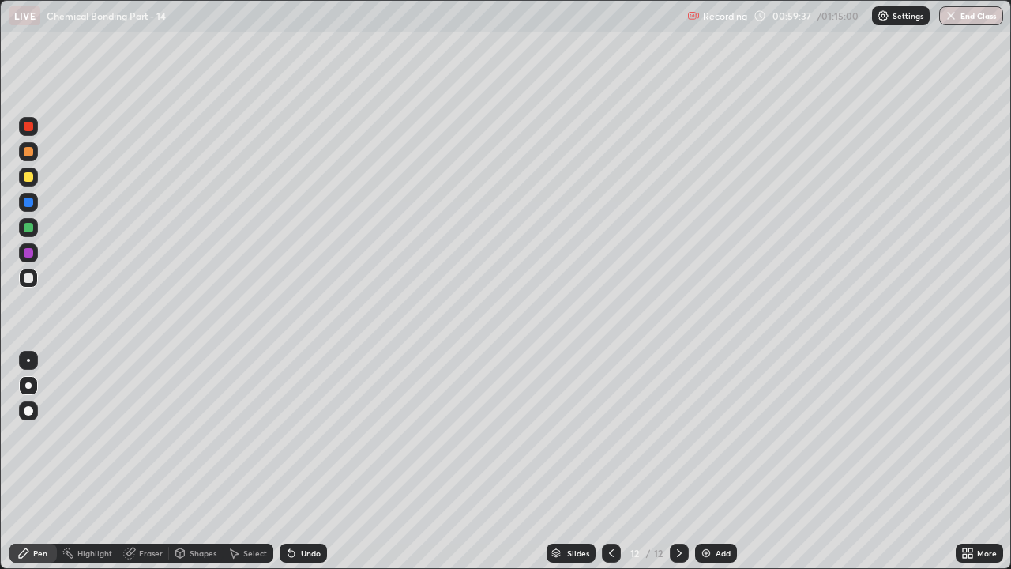
click at [29, 250] on div at bounding box center [28, 252] width 9 height 9
click at [290, 434] on div "Undo" at bounding box center [300, 553] width 54 height 32
click at [196, 434] on div "Shapes" at bounding box center [203, 553] width 27 height 8
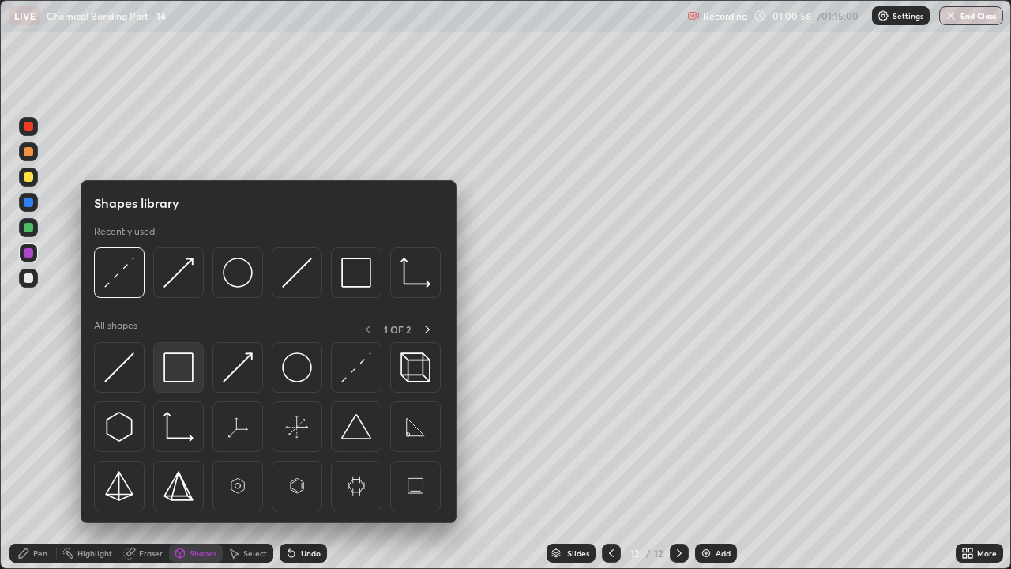
click at [178, 365] on img at bounding box center [178, 367] width 30 height 30
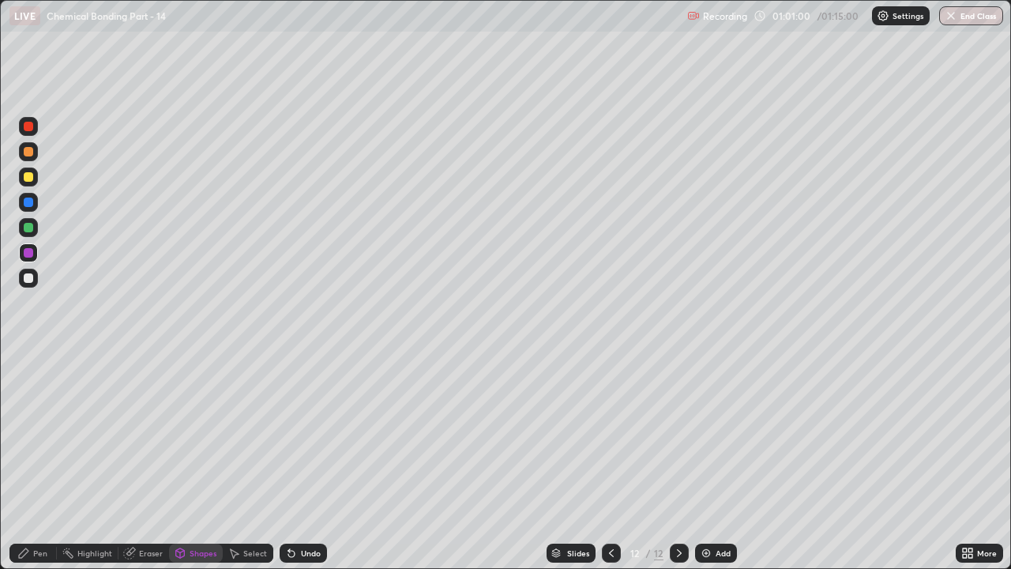
click at [43, 434] on div "Pen" at bounding box center [40, 553] width 14 height 8
click at [28, 276] on div at bounding box center [28, 277] width 9 height 9
click at [719, 434] on div "Add" at bounding box center [716, 552] width 42 height 19
click at [29, 172] on div at bounding box center [28, 176] width 9 height 9
click at [24, 284] on div at bounding box center [28, 277] width 19 height 19
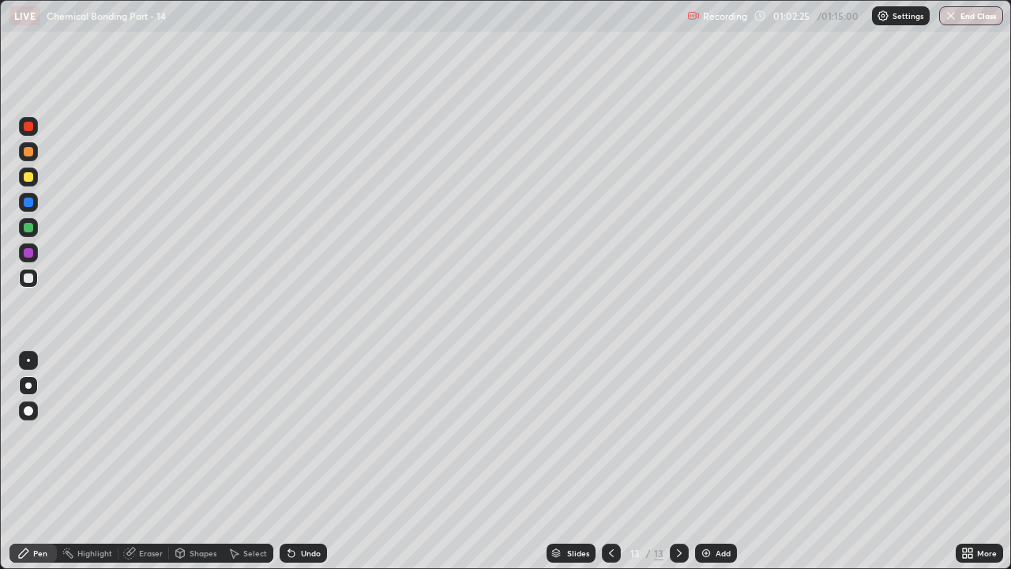
click at [313, 434] on div "Undo" at bounding box center [311, 553] width 20 height 8
click at [155, 434] on div "Eraser" at bounding box center [151, 553] width 24 height 8
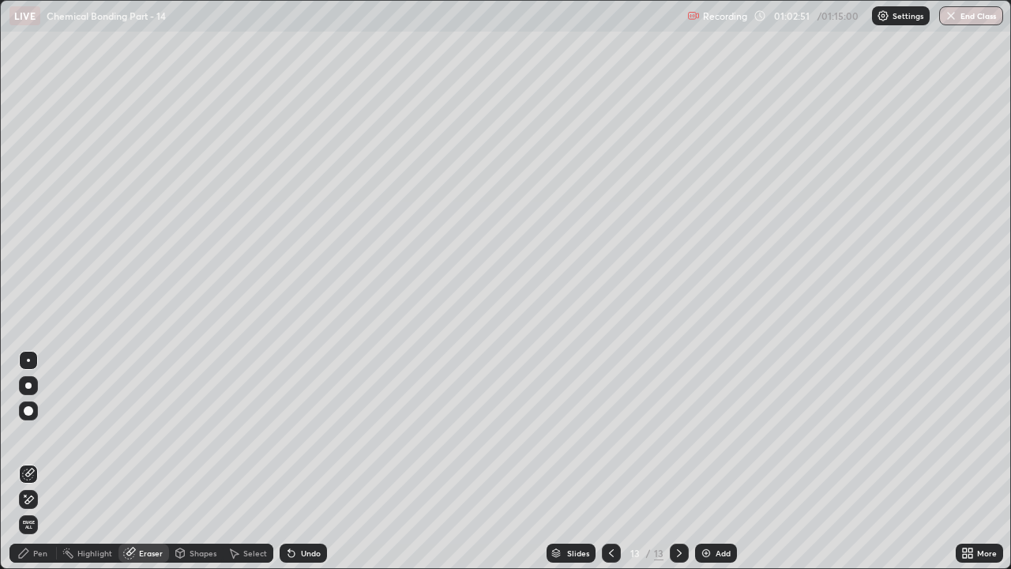
click at [37, 434] on div "Pen" at bounding box center [32, 552] width 47 height 19
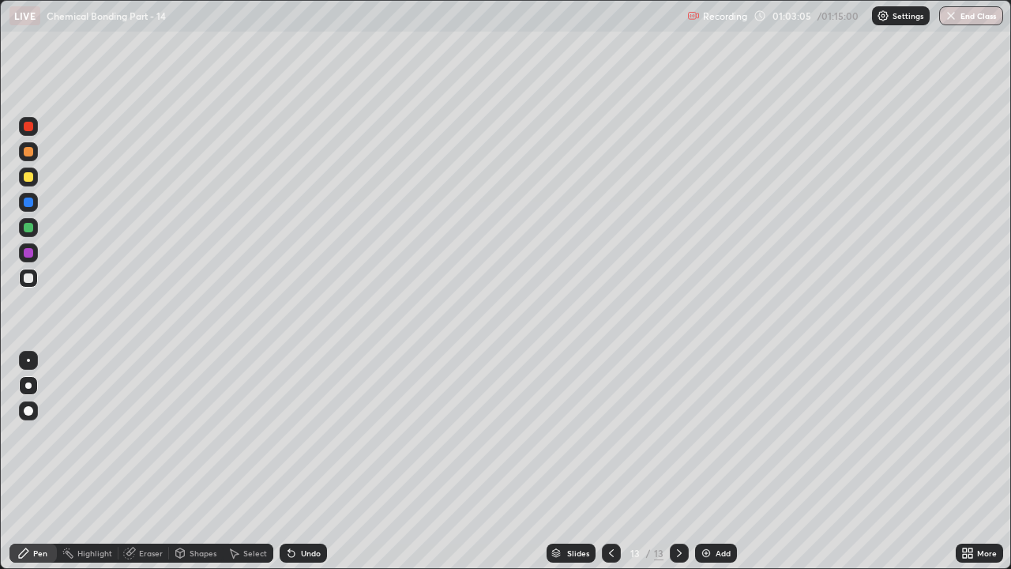
click at [28, 253] on div at bounding box center [28, 252] width 9 height 9
click at [610, 434] on icon at bounding box center [611, 552] width 13 height 13
click at [678, 434] on icon at bounding box center [679, 552] width 13 height 13
click at [961, 19] on button "End Class" at bounding box center [971, 15] width 64 height 19
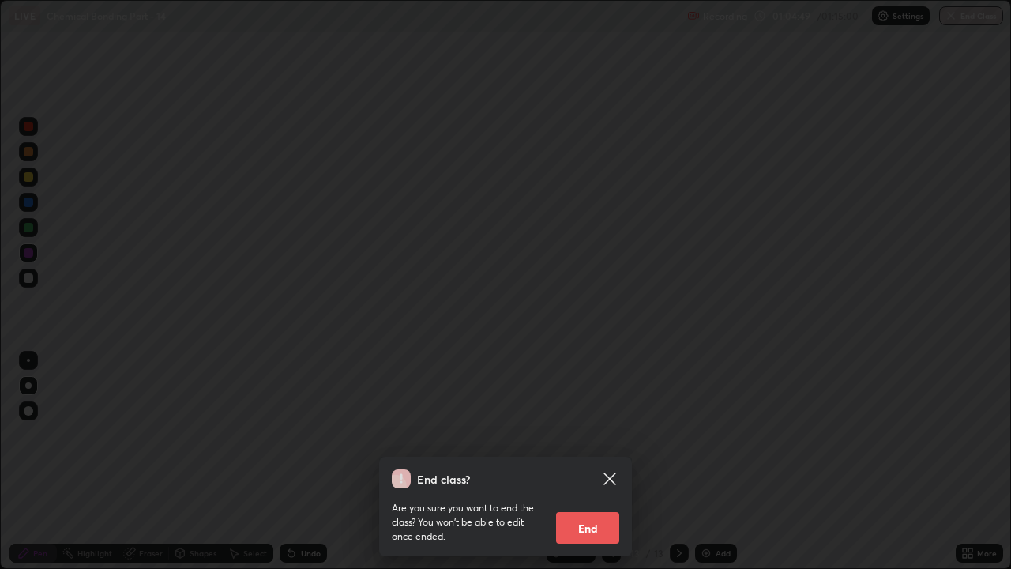
click at [602, 434] on button "End" at bounding box center [587, 528] width 63 height 32
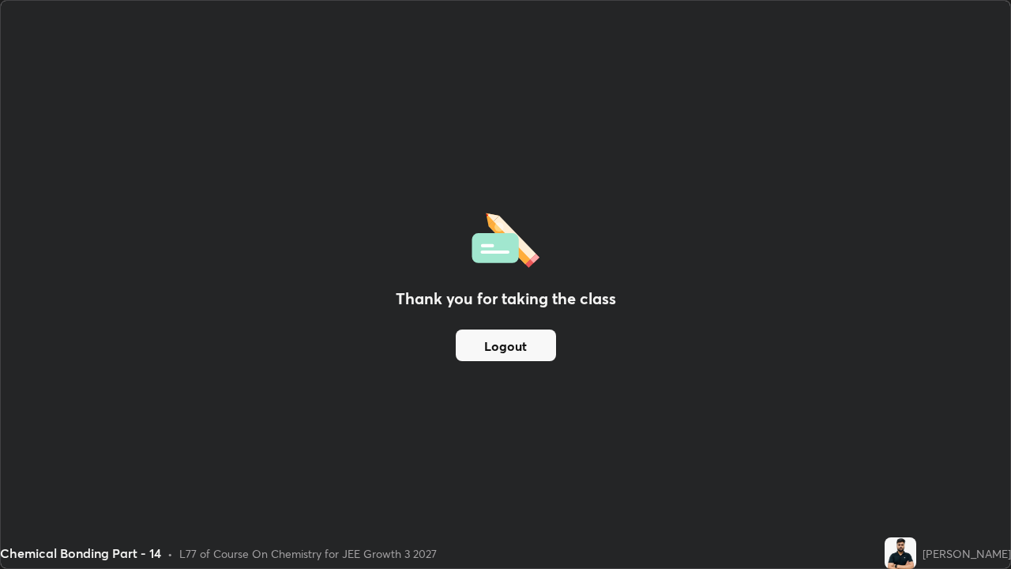
click at [537, 343] on button "Logout" at bounding box center [506, 345] width 100 height 32
click at [524, 346] on button "Logout" at bounding box center [506, 345] width 100 height 32
